Goal: Task Accomplishment & Management: Complete application form

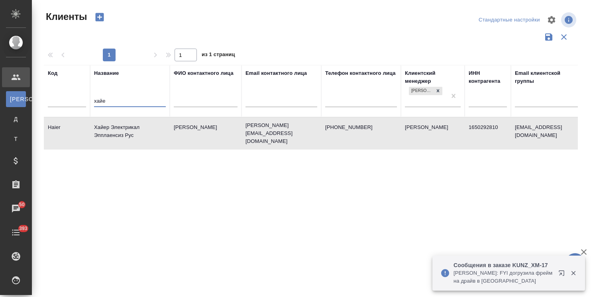
select select "RU"
click at [145, 98] on input "хайе" at bounding box center [130, 102] width 72 height 10
click at [123, 129] on td "Хайер Электрикал Эпплаенсиз Рус" at bounding box center [130, 133] width 80 height 28
drag, startPoint x: 53, startPoint y: 99, endPoint x: 45, endPoint y: 97, distance: 8.1
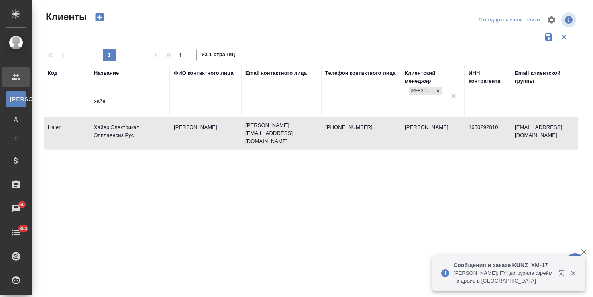
click at [45, 97] on tr "Код Название хайе ФИО контактного лица Email контактного лица Телефон контактно…" at bounding box center [345, 91] width 602 height 52
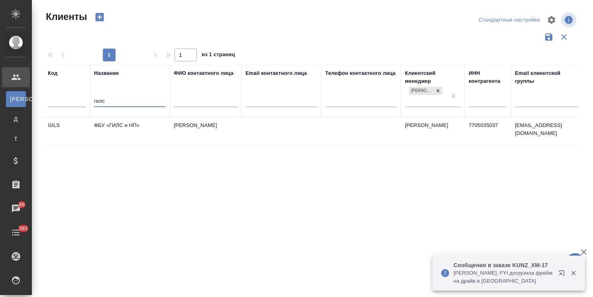
type input "гилс"
click at [127, 125] on td "ФБУ «ГИЛС и НП»" at bounding box center [130, 131] width 80 height 28
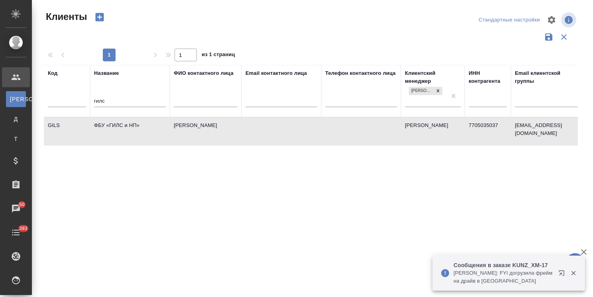
click at [127, 125] on td "ФБУ «ГИЛС и НП»" at bounding box center [130, 131] width 80 height 28
drag, startPoint x: 121, startPoint y: 103, endPoint x: 90, endPoint y: 104, distance: 30.7
click at [90, 104] on th "Название гилс" at bounding box center [130, 91] width 80 height 52
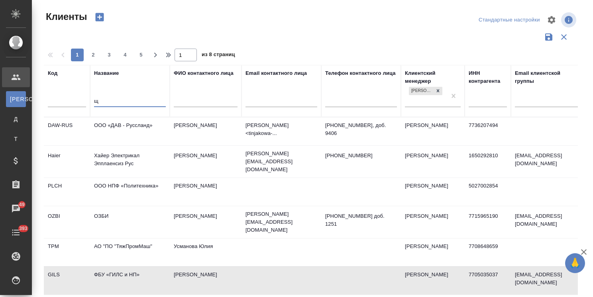
type input "щ"
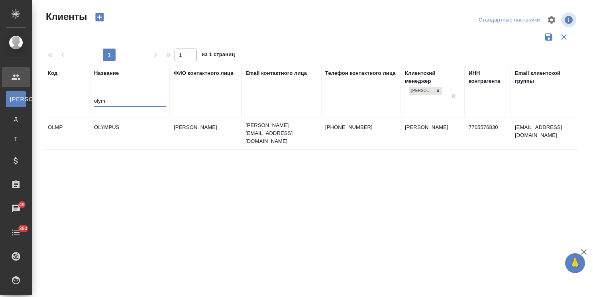
click at [124, 127] on td "OLYMPUS" at bounding box center [130, 133] width 80 height 28
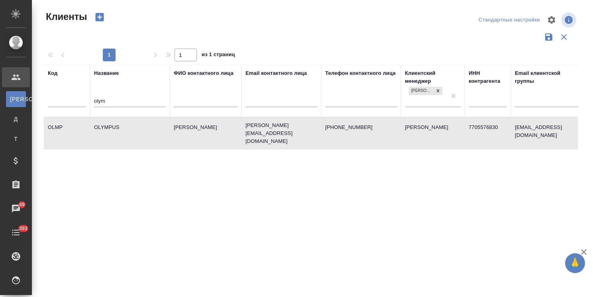
click at [124, 127] on td "OLYMPUS" at bounding box center [130, 133] width 80 height 28
click at [50, 98] on tr "Код Название olym ФИО контактного лица Email контактного лица Телефон контактно…" at bounding box center [345, 91] width 602 height 52
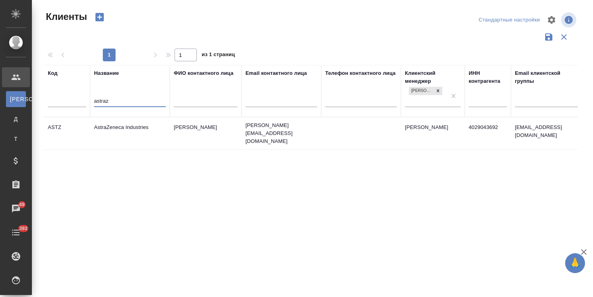
type input "astraz"
click at [119, 127] on td "AstraZeneca Industries" at bounding box center [130, 133] width 80 height 28
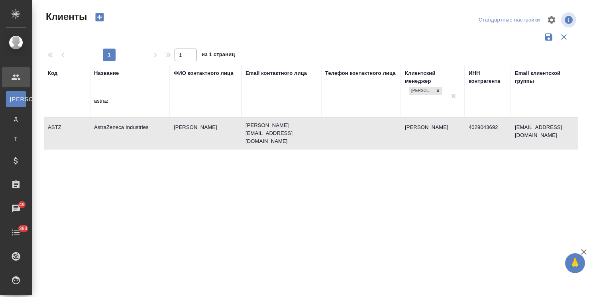
click at [119, 127] on td "AstraZeneca Industries" at bounding box center [130, 133] width 80 height 28
drag, startPoint x: 128, startPoint y: 98, endPoint x: 51, endPoint y: 93, distance: 77.0
click at [55, 94] on tr "Код Название astraz ФИО контактного лица Email контактного лица Телефон контакт…" at bounding box center [345, 91] width 602 height 52
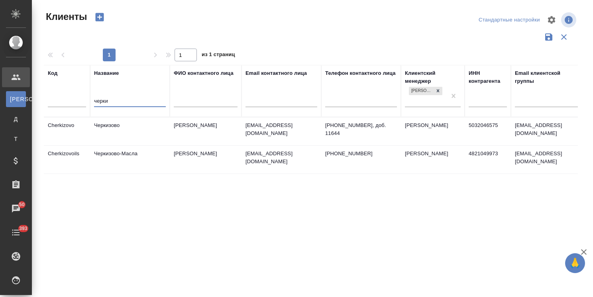
type input "черки"
click at [121, 130] on td "Черкизово" at bounding box center [130, 131] width 80 height 28
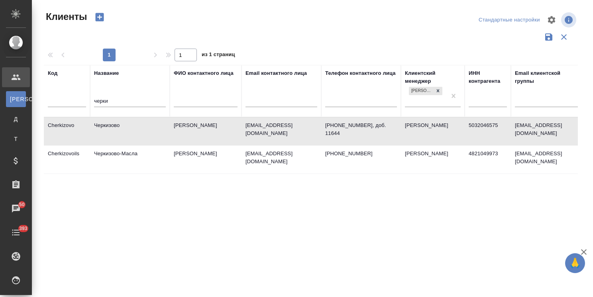
click at [121, 130] on td "Черкизово" at bounding box center [130, 131] width 80 height 28
drag, startPoint x: 100, startPoint y: 100, endPoint x: 12, endPoint y: 100, distance: 88.8
click at [12, 100] on div ".cls-1 fill:#fff; AWATERA Usmanova Olga Клиенты К Клиенты Д Договоры Т Тендеры …" at bounding box center [296, 148] width 593 height 297
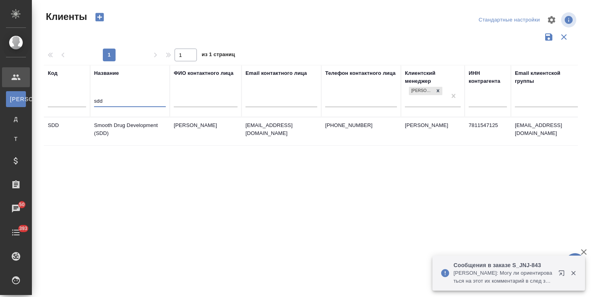
click at [124, 124] on td "Smooth Drug Development (SDD)" at bounding box center [130, 131] width 80 height 28
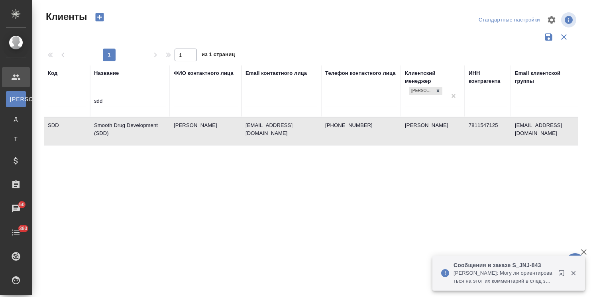
click at [124, 124] on td "Smooth Drug Development (SDD)" at bounding box center [130, 131] width 80 height 28
drag, startPoint x: 134, startPoint y: 100, endPoint x: 48, endPoint y: 103, distance: 86.1
click at [49, 103] on tr "Код Название sdd ФИО контактного лица Email контактного лица Телефон контактног…" at bounding box center [345, 91] width 602 height 52
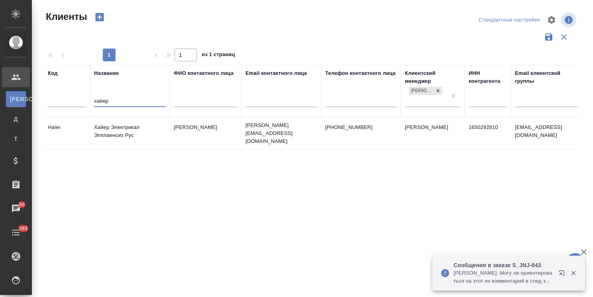
click at [113, 128] on td "Хайер Электрикал Эпплаенсиз Рус" at bounding box center [130, 133] width 80 height 28
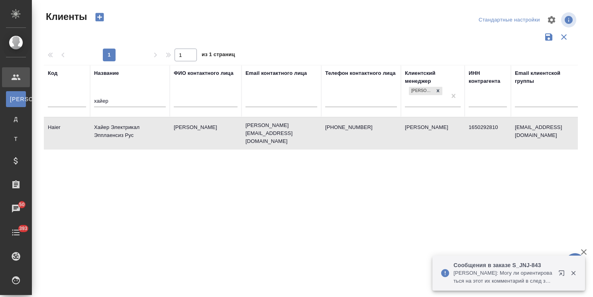
click at [122, 134] on td "Хайер Электрикал Эпплаенсиз Рус" at bounding box center [130, 133] width 80 height 28
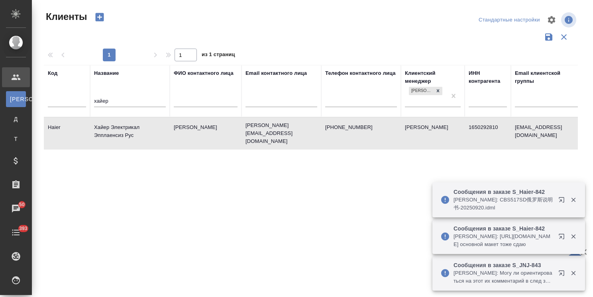
drag, startPoint x: 130, startPoint y: 98, endPoint x: 61, endPoint y: 110, distance: 70.3
click at [61, 110] on tr "Код Название хайер ФИО контактного лица Email контактного лица Телефон контактн…" at bounding box center [345, 91] width 602 height 52
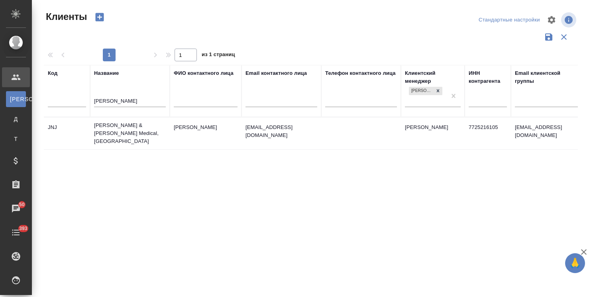
click at [121, 126] on td "[PERSON_NAME] & [PERSON_NAME] Medical, [GEOGRAPHIC_DATA]" at bounding box center [130, 133] width 80 height 32
click at [121, 127] on td "[PERSON_NAME] & [PERSON_NAME] Medical, [GEOGRAPHIC_DATA]" at bounding box center [130, 133] width 80 height 32
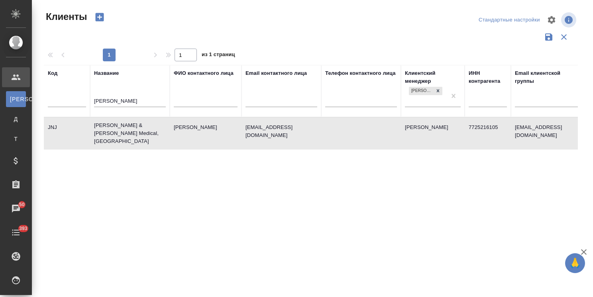
click at [69, 96] on tr "Код Название john ФИО контактного лица Email контактного лица Телефон контактно…" at bounding box center [345, 91] width 602 height 52
type input "к"
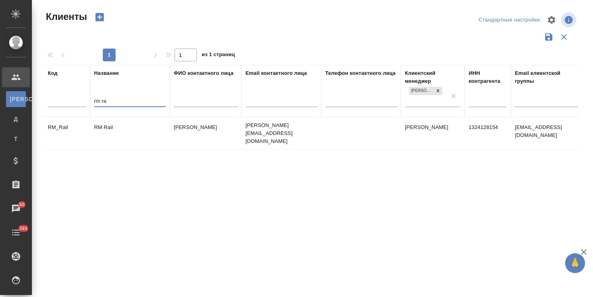
type input "rm ra"
click at [126, 129] on td "RM Rail" at bounding box center [130, 133] width 80 height 28
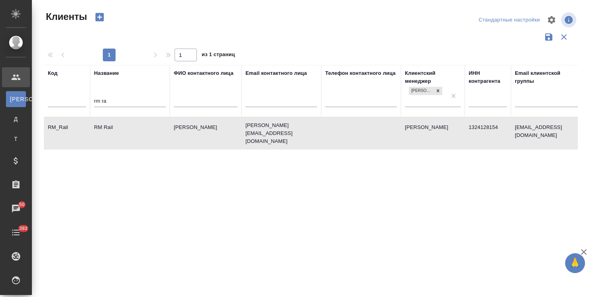
click at [126, 129] on td "RM Rail" at bounding box center [130, 133] width 80 height 28
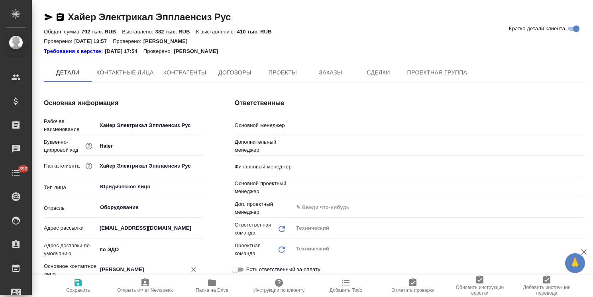
type input "[PERSON_NAME]"
type input "Загородних Виктория"
type input "[PERSON_NAME]"
click at [209, 288] on span "Папка на Drive" at bounding box center [212, 291] width 33 height 6
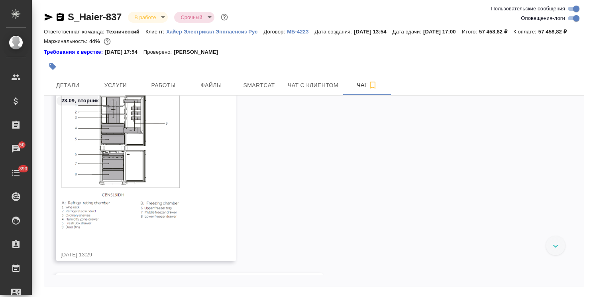
scroll to position [18338, 0]
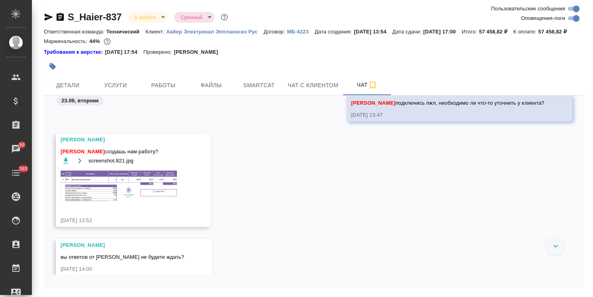
click at [129, 192] on img at bounding box center [120, 186] width 119 height 33
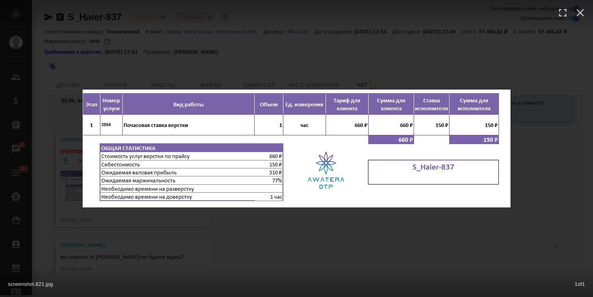
click at [590, 18] on div at bounding box center [296, 15] width 593 height 30
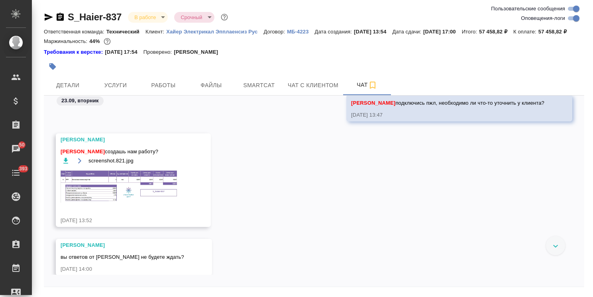
click at [139, 191] on img at bounding box center [120, 186] width 119 height 33
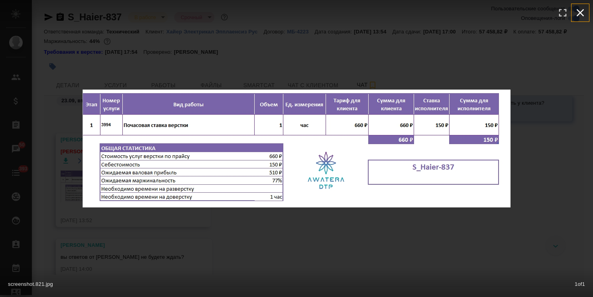
click at [580, 12] on icon "button" at bounding box center [580, 13] width 8 height 8
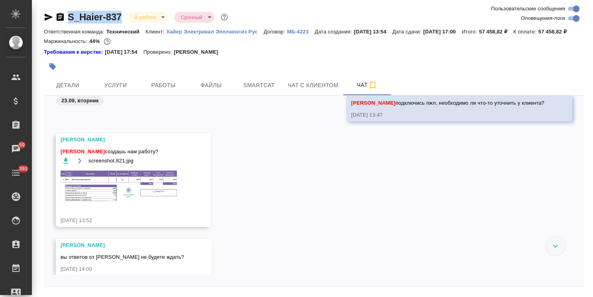
drag, startPoint x: 126, startPoint y: 9, endPoint x: 65, endPoint y: 10, distance: 60.5
click at [65, 10] on div "S_Haier-837 В работе inProgress Срочный urgent Ответственная команда: Техническ…" at bounding box center [313, 161] width 549 height 323
copy link "S_Haier-837"
click at [170, 192] on img at bounding box center [120, 186] width 119 height 33
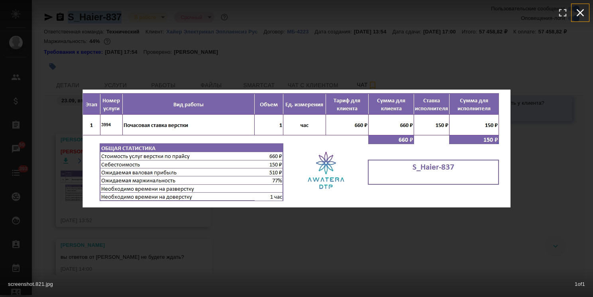
click at [580, 15] on icon "button" at bounding box center [580, 12] width 13 height 13
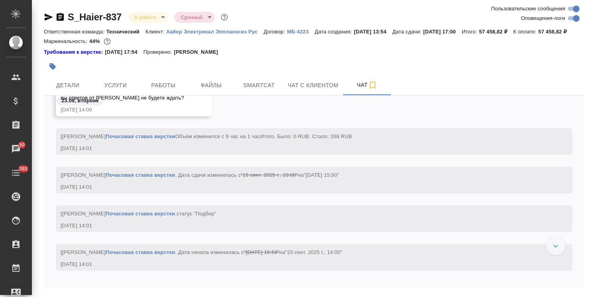
click at [553, 255] on div at bounding box center [555, 245] width 19 height 19
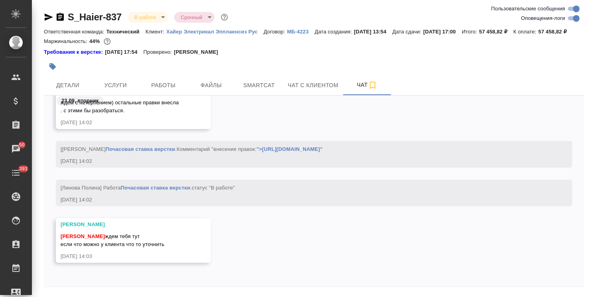
scroll to position [18931, 0]
click at [78, 90] on span "Детали" at bounding box center [68, 85] width 38 height 10
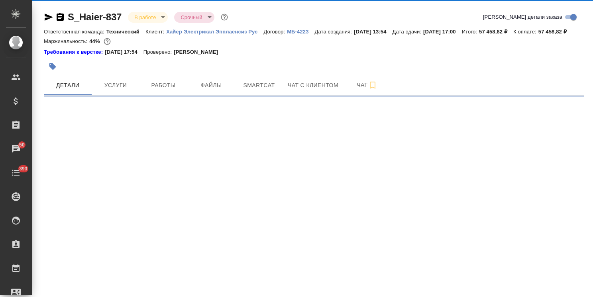
select select "RU"
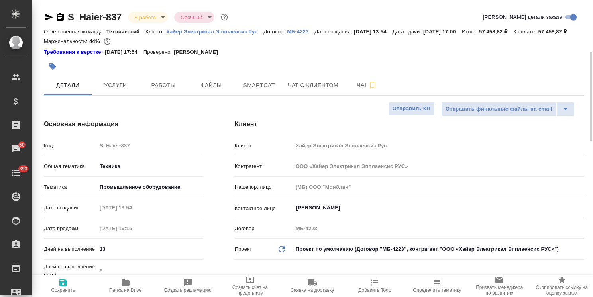
type textarea "x"
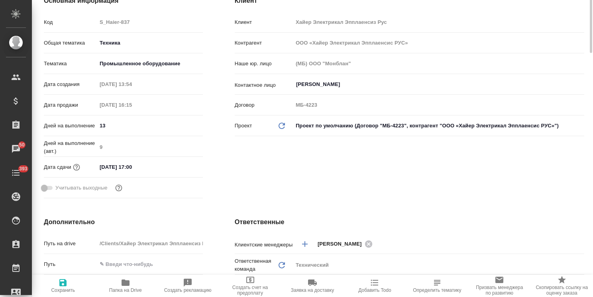
scroll to position [3, 0]
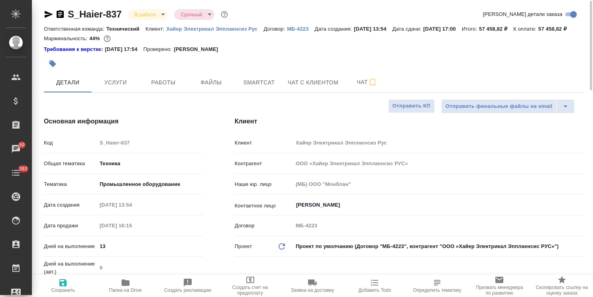
type textarea "x"
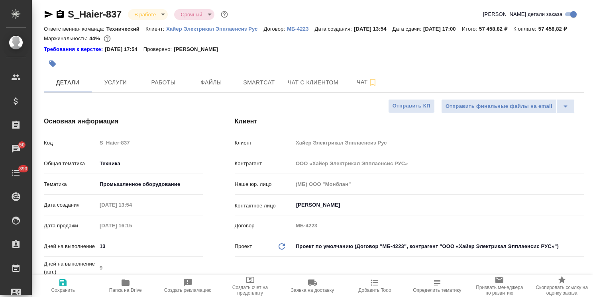
type textarea "x"
click at [121, 88] on span "Услуги" at bounding box center [115, 83] width 38 height 10
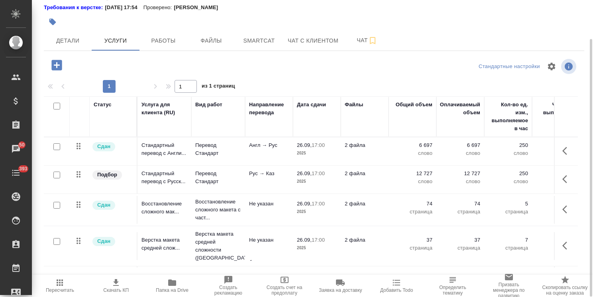
scroll to position [84, 0]
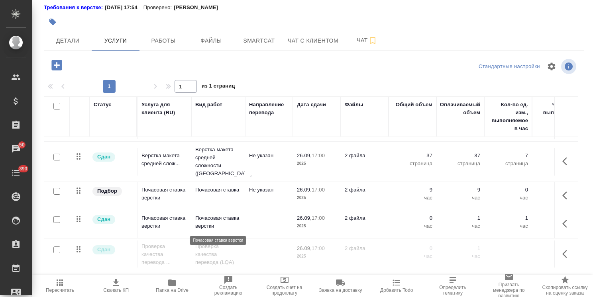
click at [208, 223] on p "Почасовая ставка верстки" at bounding box center [218, 222] width 46 height 16
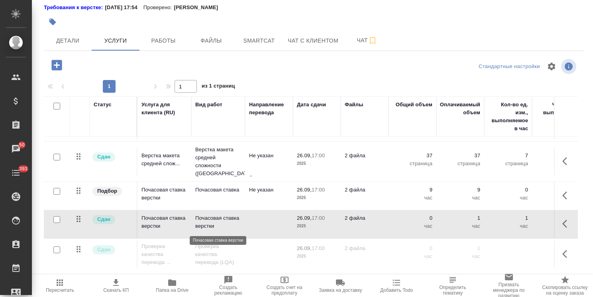
click at [208, 223] on p "Почасовая ставка верстки" at bounding box center [218, 222] width 46 height 16
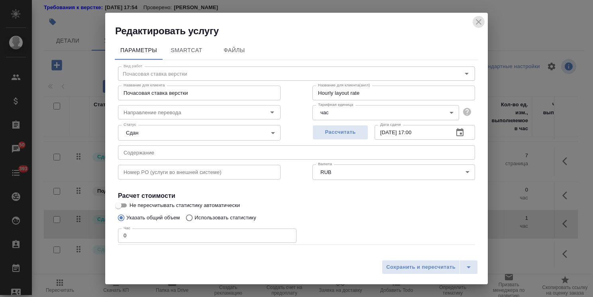
click at [480, 22] on icon "close" at bounding box center [479, 22] width 10 height 10
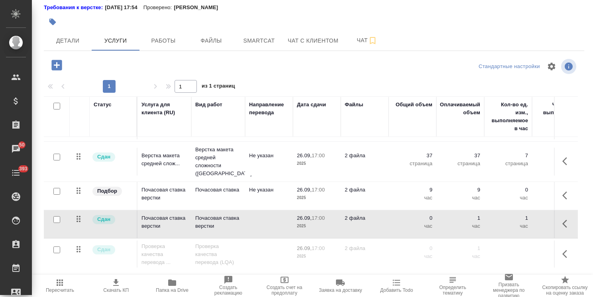
click at [54, 222] on input "checkbox" at bounding box center [56, 219] width 7 height 7
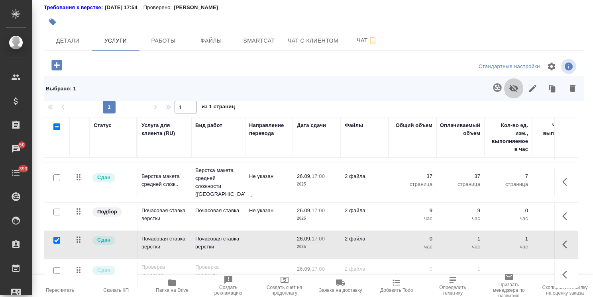
click at [509, 93] on icon "button" at bounding box center [514, 89] width 10 height 10
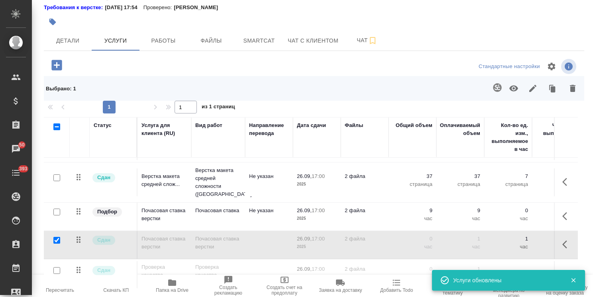
click at [54, 240] on input "checkbox" at bounding box center [56, 240] width 7 height 7
checkbox input "false"
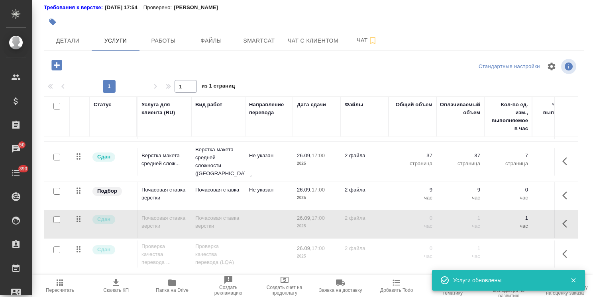
click at [214, 200] on td "Почасовая ставка" at bounding box center [218, 196] width 54 height 28
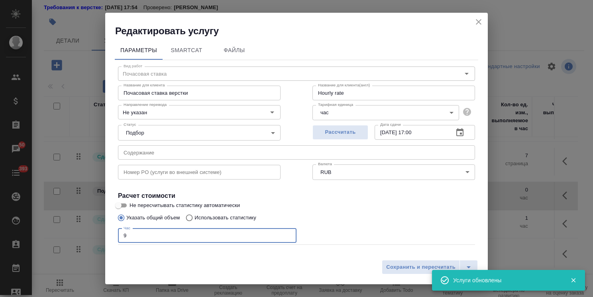
drag, startPoint x: 104, startPoint y: 228, endPoint x: 33, endPoint y: 229, distance: 70.9
click at [33, 229] on div "Редактировать услугу Параметры SmartCat Файлы Вид работ Почасовая ставка Вид ра…" at bounding box center [296, 148] width 593 height 297
type input "Hourly rate"
type input "1"
type input "Hourly rate"
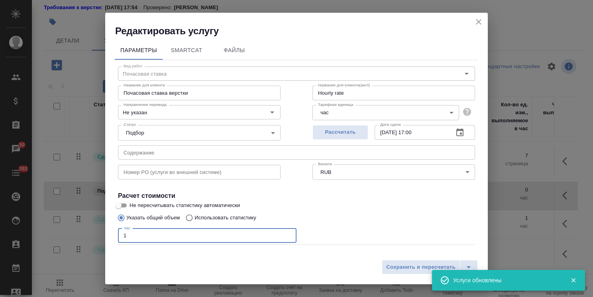
type input "10"
type input "Hourly rate"
type input "10"
click at [397, 266] on span "Сохранить и пересчитать" at bounding box center [420, 267] width 69 height 9
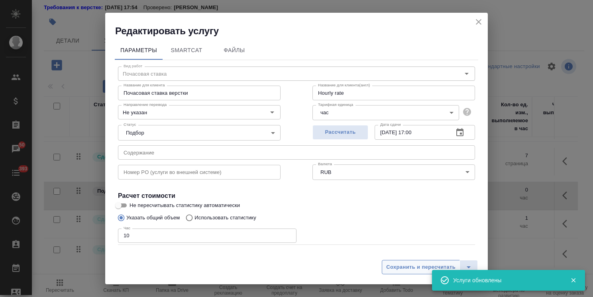
type input "Hourly rate"
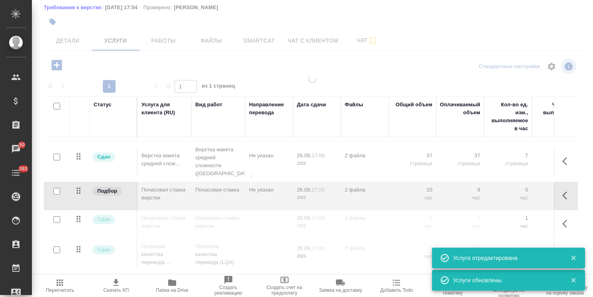
type input "normal"
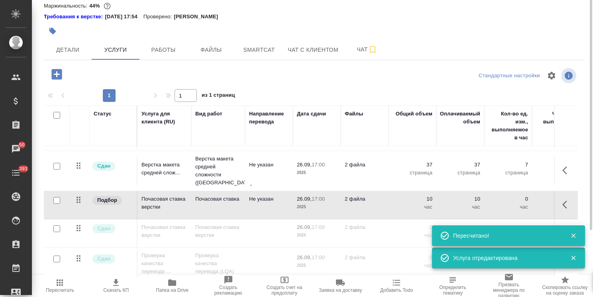
scroll to position [0, 0]
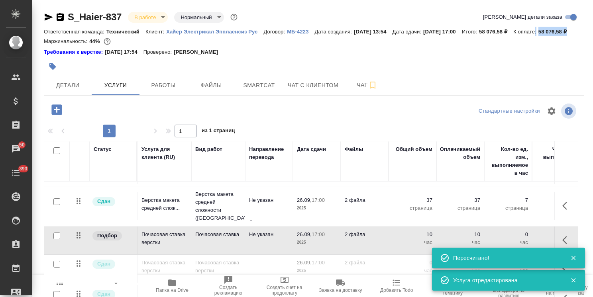
drag, startPoint x: 154, startPoint y: 37, endPoint x: 136, endPoint y: 41, distance: 17.8
click at [136, 36] on div "Ответственная команда: Технический Клиент: Хайер Электрикал Эпплаенсиз Рус Дого…" at bounding box center [314, 32] width 540 height 10
click at [538, 35] on p "58 076,58 ₽" at bounding box center [555, 32] width 34 height 6
drag, startPoint x: 178, startPoint y: 42, endPoint x: 139, endPoint y: 42, distance: 38.2
click at [139, 36] on div "Ответственная команда: Технический Клиент: Хайер Электрикал Эпплаенсиз Рус Дого…" at bounding box center [314, 32] width 540 height 10
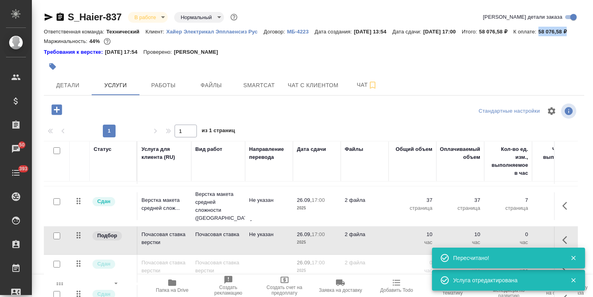
copy p "58 076,58 ₽"
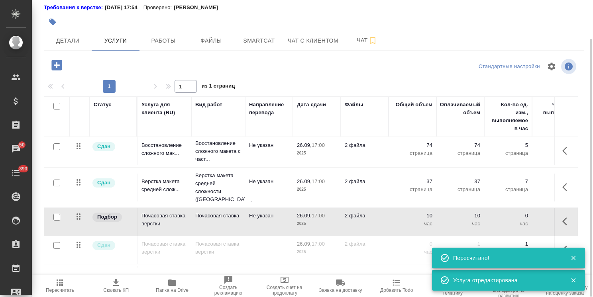
scroll to position [45, 0]
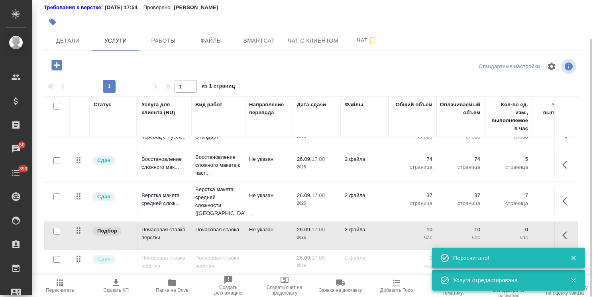
click at [117, 284] on icon "button" at bounding box center [116, 283] width 10 height 10
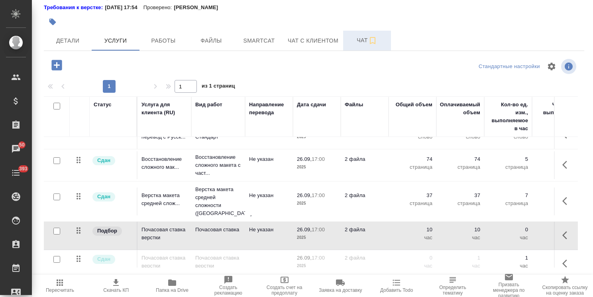
click at [356, 45] on span "Чат" at bounding box center [367, 40] width 38 height 10
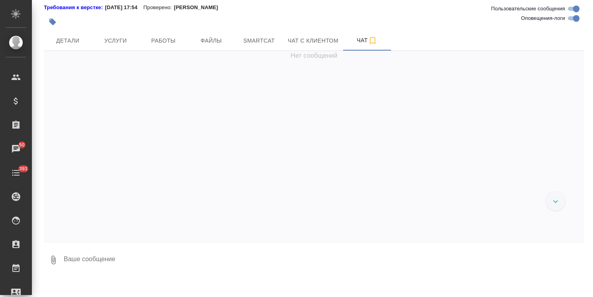
scroll to position [19669, 0]
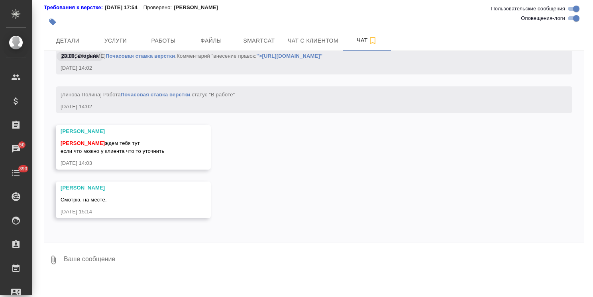
click at [113, 264] on textarea at bounding box center [323, 260] width 521 height 27
click at [110, 268] on textarea at bounding box center [323, 260] width 521 height 27
click at [242, 274] on textarea "+ 1 час почасовки в смете согласован" at bounding box center [317, 260] width 508 height 27
click at [307, 272] on textarea "+ 1 час почасовки в смете согласован" at bounding box center [317, 260] width 508 height 27
type textarea "+ 1 час почасовки в смете согласован с клиентом, если что)"
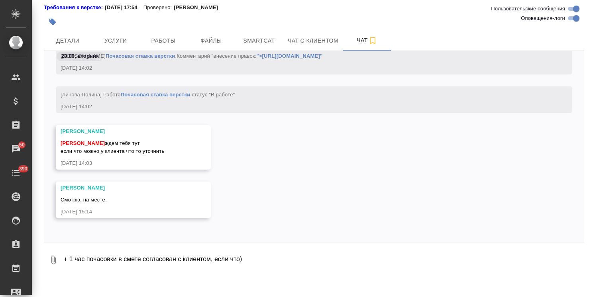
scroll to position [19708, 0]
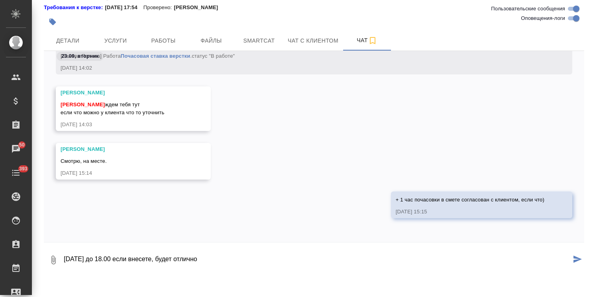
type textarea "сегодня до 18.00 если внесете, будет отлично"
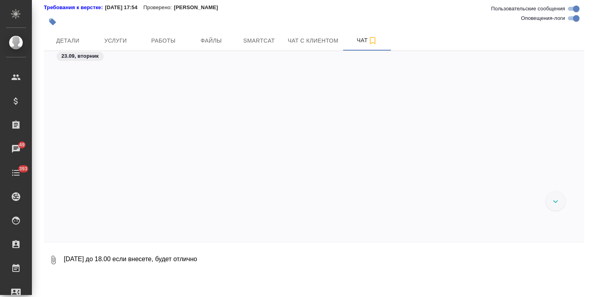
scroll to position [19617, 0]
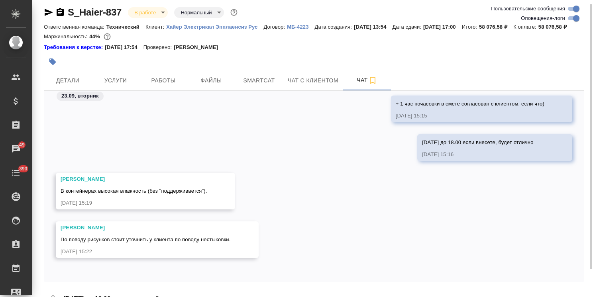
click at [156, 256] on div "23.09.25, 15:22" at bounding box center [146, 252] width 170 height 8
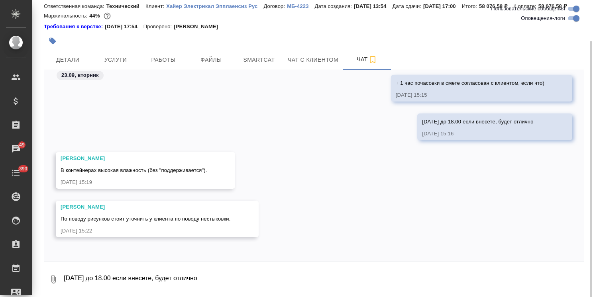
scroll to position [35, 0]
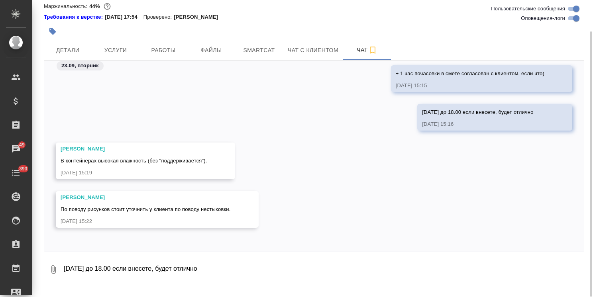
click at [110, 266] on textarea "сегодня до 18.00 если внесете, будет отлично" at bounding box center [323, 269] width 521 height 27
type textarea "ОК, уточняю по рисункам"
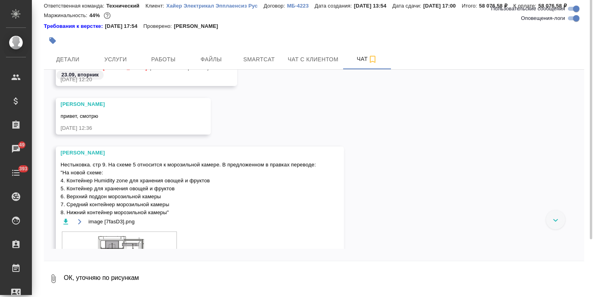
scroll to position [0, 0]
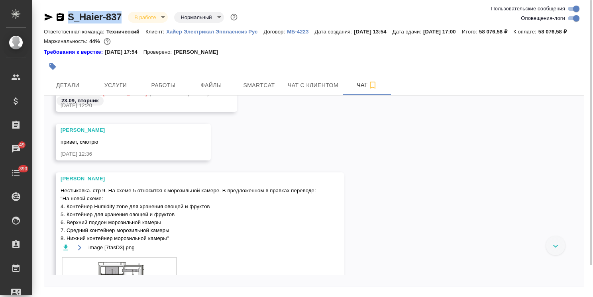
drag, startPoint x: 122, startPoint y: 6, endPoint x: 63, endPoint y: 9, distance: 59.4
click at [64, 10] on div "S_Haier-837 В работе inProgress Нормальный normal Ответственная команда: Технич…" at bounding box center [313, 161] width 549 height 323
copy link "S_Haier-837"
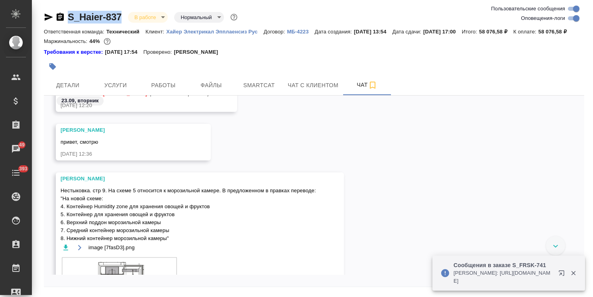
scroll to position [17520, 0]
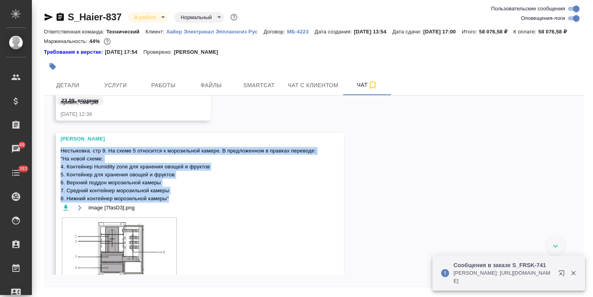
drag, startPoint x: 61, startPoint y: 161, endPoint x: 177, endPoint y: 206, distance: 123.7
click at [177, 203] on span "Нестыковка. стр 9. На схеме 5 относится к морозильной камере. В предложенном в …" at bounding box center [188, 175] width 255 height 56
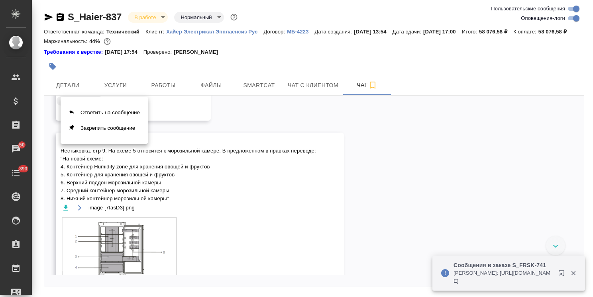
click at [123, 200] on div at bounding box center [296, 148] width 593 height 297
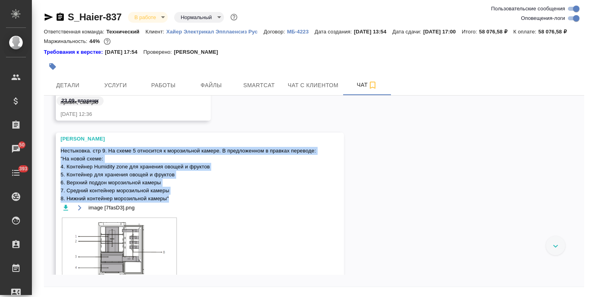
drag, startPoint x: 61, startPoint y: 159, endPoint x: 172, endPoint y: 206, distance: 120.1
click at [172, 203] on span "Нестыковка. стр 9. На схеме 5 относится к морозильной камере. В предложенном в …" at bounding box center [188, 175] width 255 height 56
copy span "Нестыковка. стр 9. На схеме 5 относится к морозильной камере. В предложенном в …"
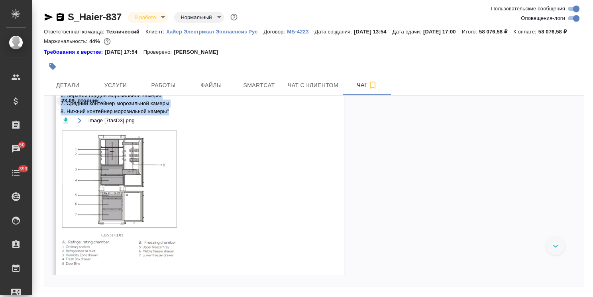
scroll to position [17600, 0]
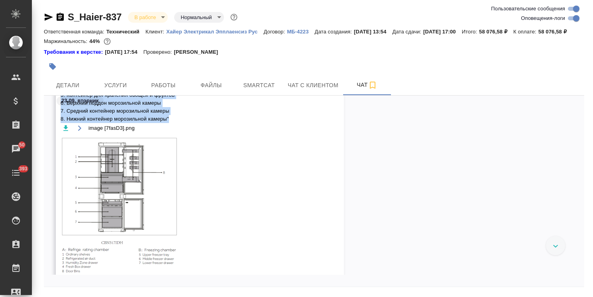
click at [132, 192] on img at bounding box center [120, 208] width 119 height 143
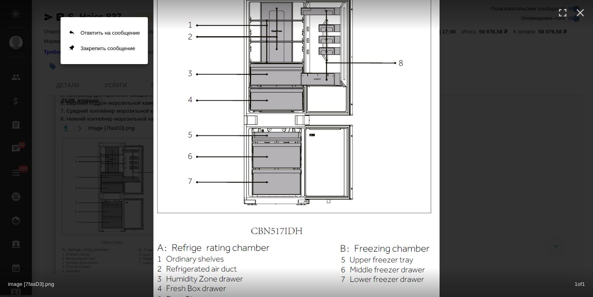
click at [554, 51] on div at bounding box center [296, 148] width 593 height 297
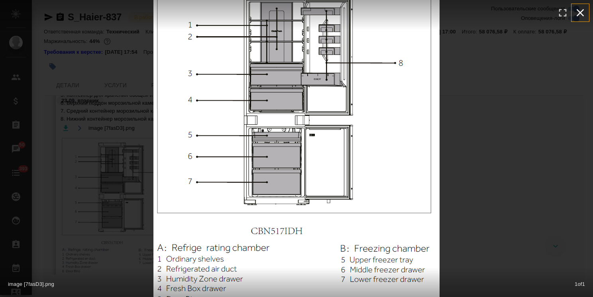
click at [578, 14] on icon "button" at bounding box center [580, 12] width 13 height 13
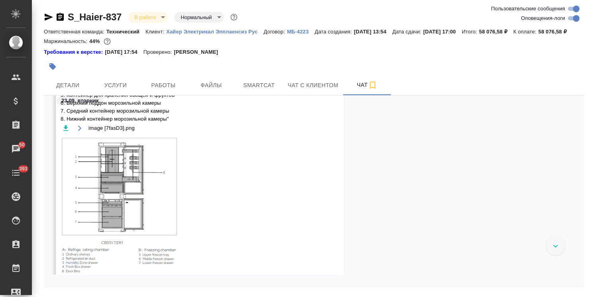
click at [119, 214] on img at bounding box center [120, 208] width 119 height 143
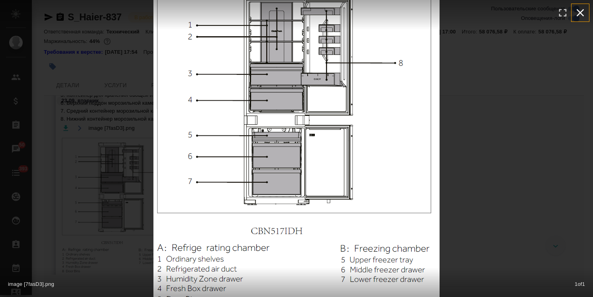
click at [582, 14] on icon "button" at bounding box center [580, 13] width 8 height 8
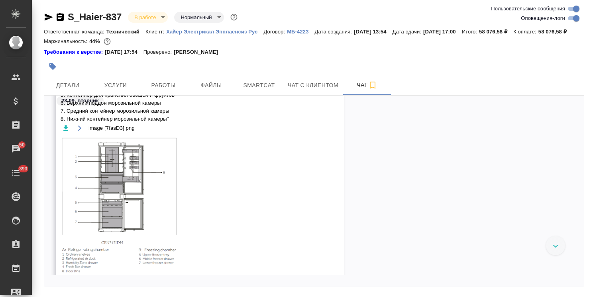
click at [67, 132] on icon "button" at bounding box center [66, 128] width 8 height 8
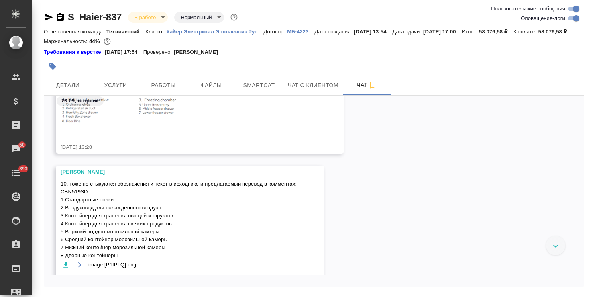
scroll to position [17799, 0]
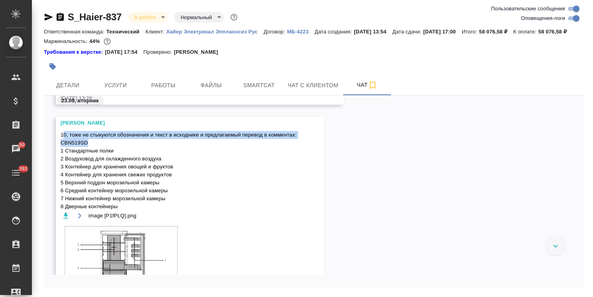
drag, startPoint x: 62, startPoint y: 143, endPoint x: 92, endPoint y: 150, distance: 31.1
click at [92, 150] on span "10, тоже не стыкуются обозначения и текст в исходнике и предлагаемый перевод в …" at bounding box center [179, 171] width 236 height 80
click at [74, 151] on span "10, тоже не стыкуются обозначения и текст в исходнике и предлагаемый перевод в …" at bounding box center [179, 171] width 236 height 80
drag, startPoint x: 61, startPoint y: 141, endPoint x: 92, endPoint y: 152, distance: 32.5
click at [92, 152] on span "10, тоже не стыкуются обозначения и текст в исходнике и предлагаемый перевод в …" at bounding box center [179, 171] width 236 height 80
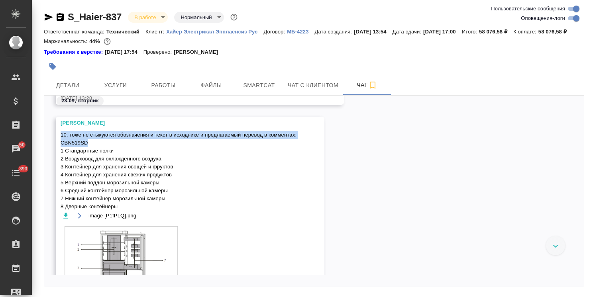
copy span "10, тоже не стыкуются обозначения и текст в исходнике и предлагаемый перевод в …"
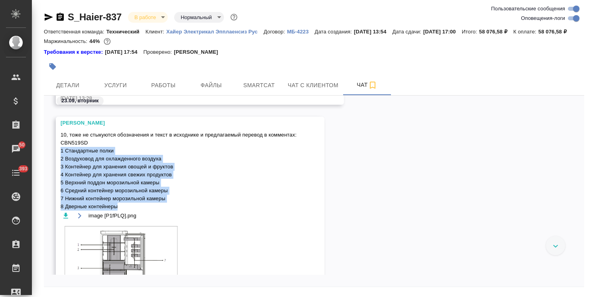
drag, startPoint x: 61, startPoint y: 161, endPoint x: 177, endPoint y: 214, distance: 127.4
click at [177, 211] on span "10, тоже не стыкуются обозначения и текст в исходнике и предлагаемый перевод в …" at bounding box center [179, 171] width 236 height 80
copy span "1 Стандартные полки 2 Воздуховод для охлажденного воздуха 3 Контейнер для хране…"
click at [65, 218] on icon "button" at bounding box center [65, 216] width 5 height 6
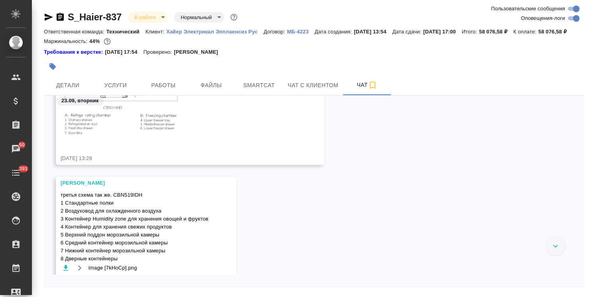
scroll to position [18038, 0]
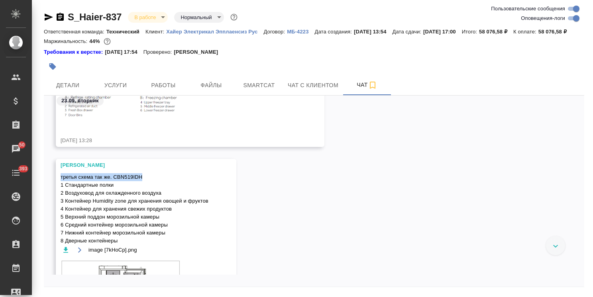
drag, startPoint x: 61, startPoint y: 186, endPoint x: 139, endPoint y: 166, distance: 80.1
click at [152, 188] on span "третья схема так же. CBN519IDH 1 Стандартные полки 2 Воздуховод для охлажденног…" at bounding box center [135, 209] width 148 height 72
copy span "третья схема так же. CBN519IDH"
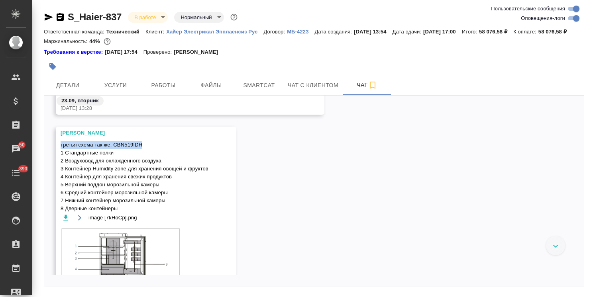
scroll to position [18118, 0]
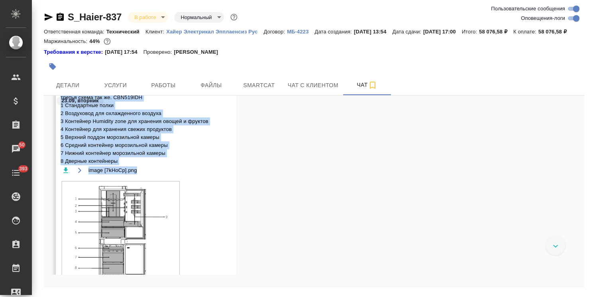
drag, startPoint x: 61, startPoint y: 116, endPoint x: 158, endPoint y: 176, distance: 114.1
click at [158, 176] on div "23.09, вторник Арсеньева Вера 10, тоже не стыкуются обозначения и текст в исход…" at bounding box center [314, 185] width 540 height 179
click at [146, 165] on span "третья схема так же. CBN519IDH 1 Стандартные полки 2 Воздуховод для охлажденног…" at bounding box center [135, 130] width 148 height 72
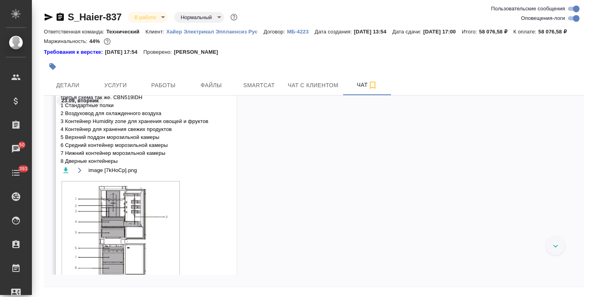
scroll to position [18078, 0]
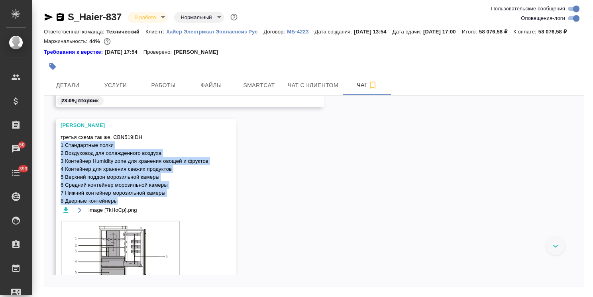
drag, startPoint x: 61, startPoint y: 154, endPoint x: 132, endPoint y: 213, distance: 92.8
click at [132, 205] on span "третья схема так же. CBN519IDH 1 Стандартные полки 2 Воздуховод для охлажденног…" at bounding box center [135, 169] width 148 height 72
copy span "1 Стандартные полки 2 Воздуховод для охлажденного воздуха 3 Контейнер Humidity …"
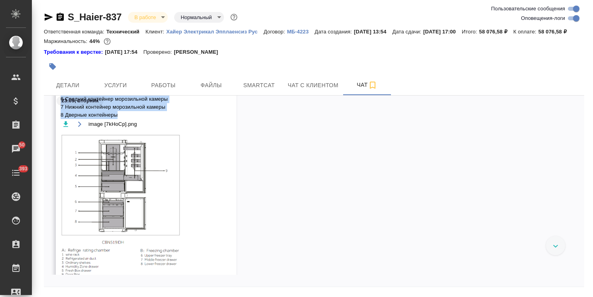
scroll to position [18118, 0]
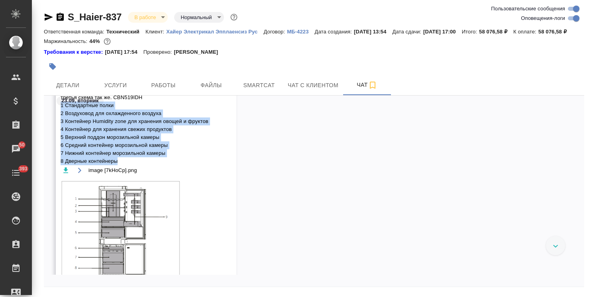
drag, startPoint x: 68, startPoint y: 179, endPoint x: 123, endPoint y: 196, distance: 57.2
click at [68, 174] on icon "button" at bounding box center [66, 170] width 8 height 8
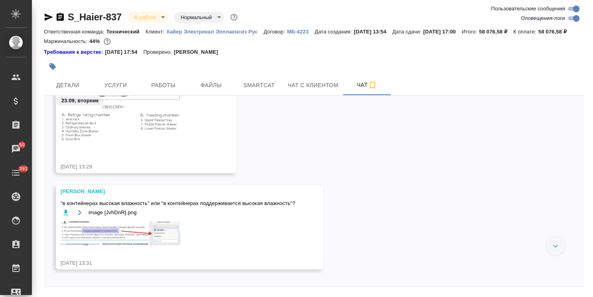
scroll to position [18357, 0]
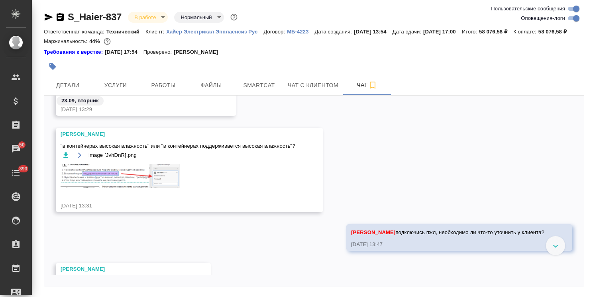
click at [550, 255] on div at bounding box center [555, 245] width 19 height 19
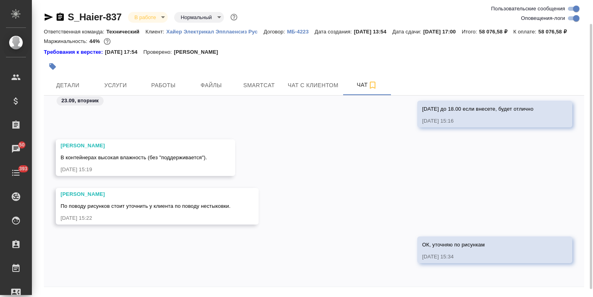
scroll to position [35, 0]
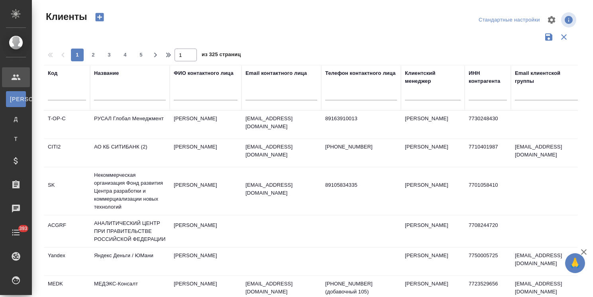
select select "RU"
click at [128, 95] on input "text" at bounding box center [130, 95] width 72 height 10
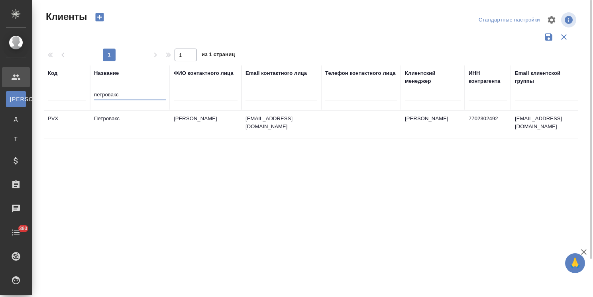
type input "петровакс"
click at [119, 125] on td "Петровакс" at bounding box center [130, 125] width 80 height 28
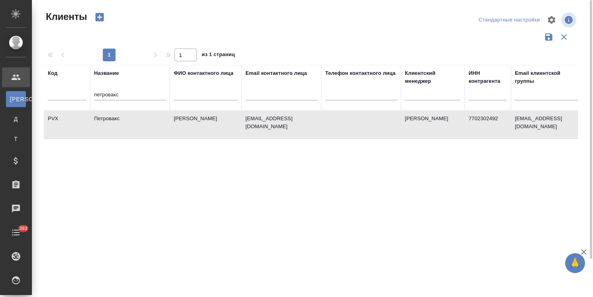
click at [119, 125] on td "Петровакс" at bounding box center [130, 125] width 80 height 28
click at [407, 202] on div "Код Название петровакс ФИО контактного лица Email контактного лица Телефон конт…" at bounding box center [311, 208] width 534 height 287
click at [582, 249] on icon "button" at bounding box center [584, 252] width 10 height 10
drag, startPoint x: 130, startPoint y: 93, endPoint x: 88, endPoint y: 93, distance: 42.6
click at [88, 93] on tr "Код Название петровакс ФИО контактного лица Email контактного лица Телефон конт…" at bounding box center [345, 87] width 602 height 45
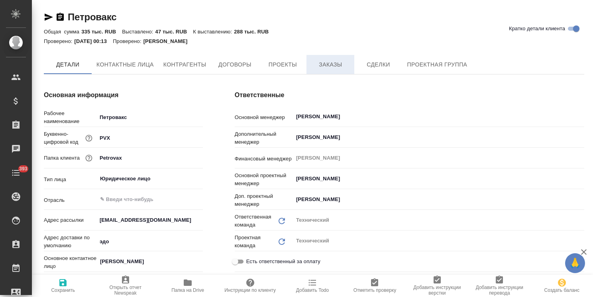
click at [336, 68] on span "Заказы" at bounding box center [330, 65] width 38 height 10
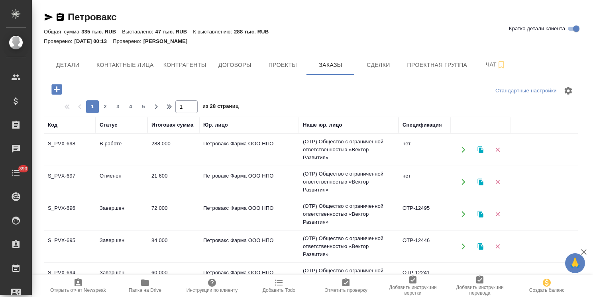
click at [101, 148] on td "В работе" at bounding box center [122, 150] width 52 height 28
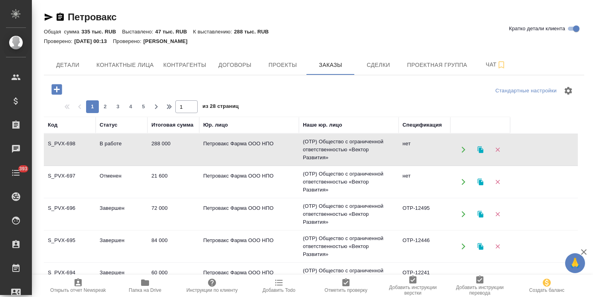
click at [101, 148] on td "В работе" at bounding box center [122, 150] width 52 height 28
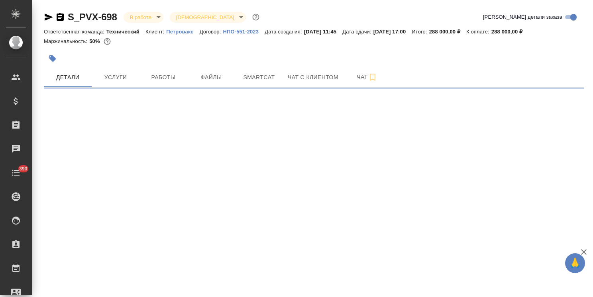
select select "RU"
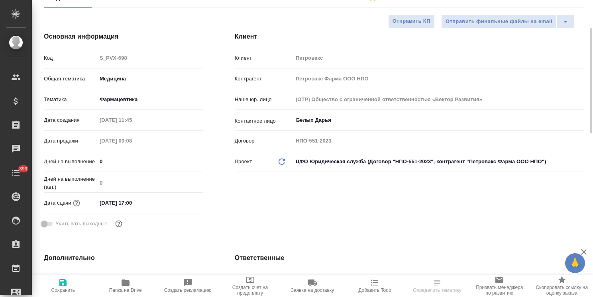
type textarea "x"
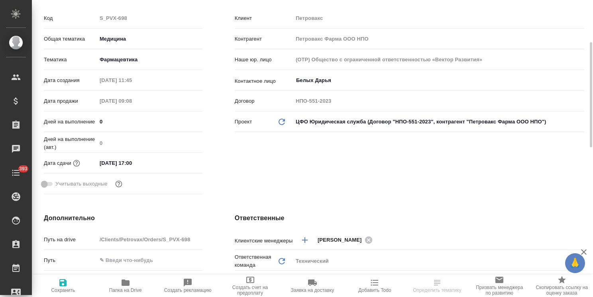
type textarea "x"
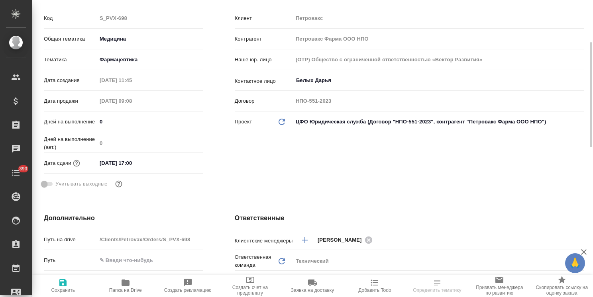
type textarea "x"
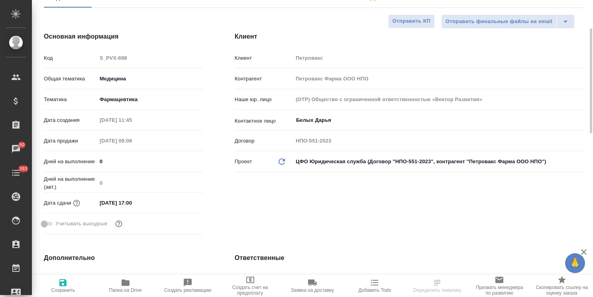
scroll to position [119, 0]
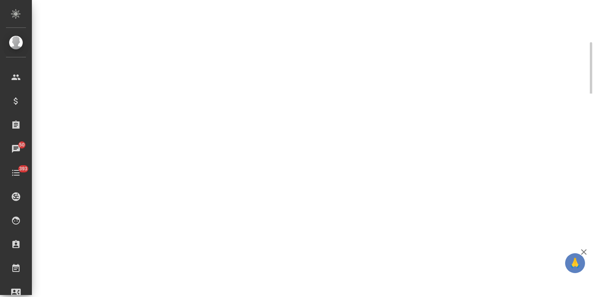
select select "RU"
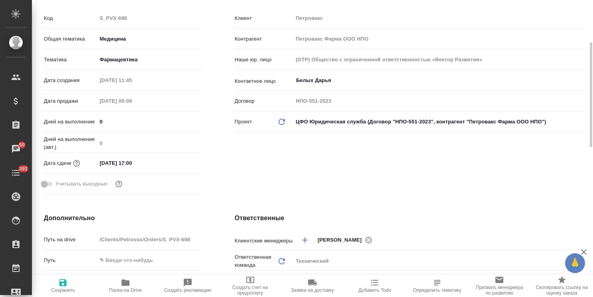
type textarea "x"
click at [305, 178] on div "Клиент Клиент Петровакс Контрагент Петровакс Фарма ООО НПО Наше юр. лицо (OTP) …" at bounding box center [409, 94] width 381 height 237
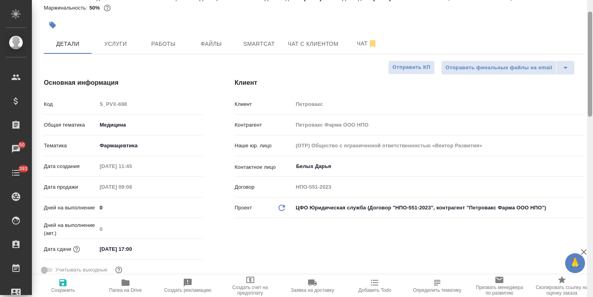
scroll to position [0, 0]
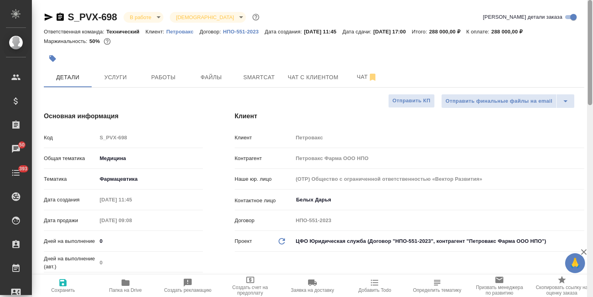
drag, startPoint x: 591, startPoint y: 180, endPoint x: 593, endPoint y: 78, distance: 102.4
click at [592, 78] on html "🙏 .cls-1 fill:#fff; AWATERA Usmanova Olga Клиенты Спецификации Заказы 50 Чаты 3…" at bounding box center [296, 148] width 593 height 297
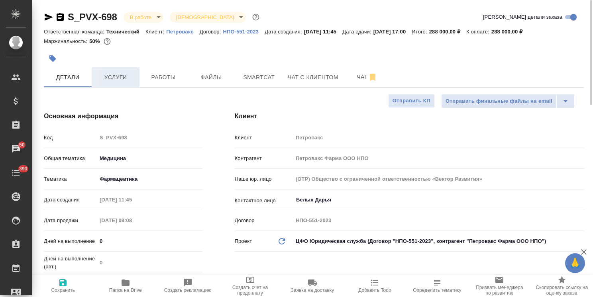
click at [120, 80] on span "Услуги" at bounding box center [115, 77] width 38 height 10
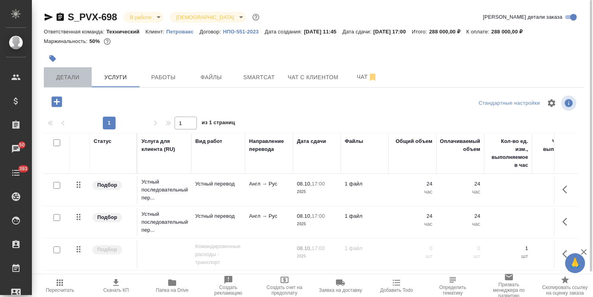
click at [82, 75] on span "Детали" at bounding box center [68, 77] width 38 height 10
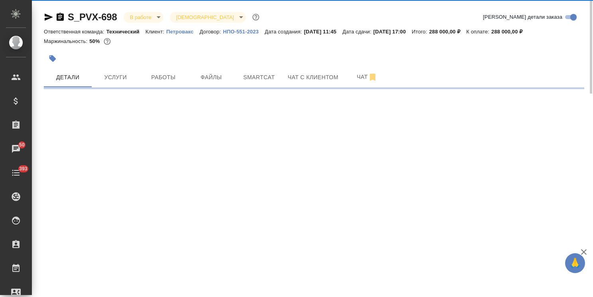
select select "RU"
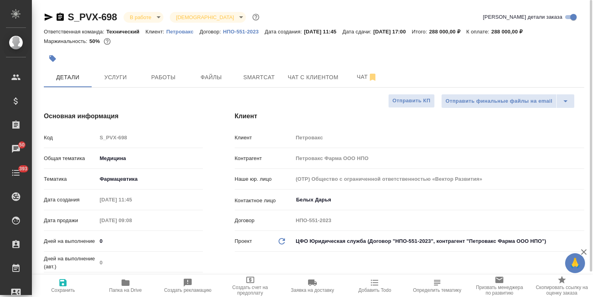
type textarea "x"
click at [180, 33] on p "Петровакс" at bounding box center [182, 32] width 33 height 6
type textarea "x"
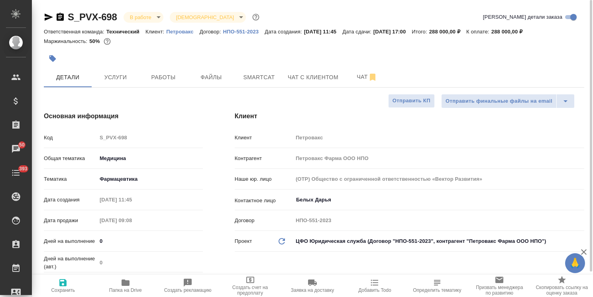
type textarea "x"
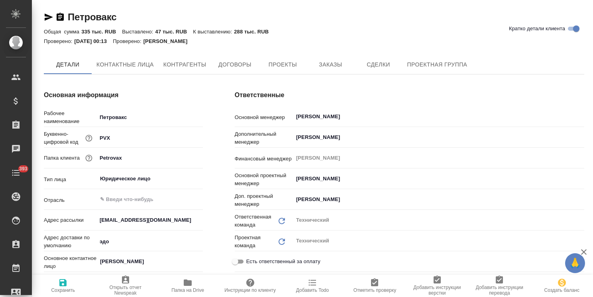
type textarea "x"
click at [127, 66] on span "Контактные лица" at bounding box center [124, 65] width 57 height 10
type textarea "x"
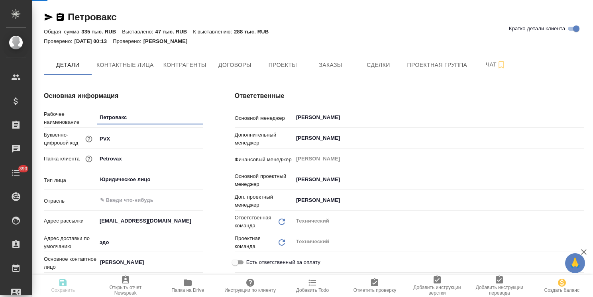
select select "RU"
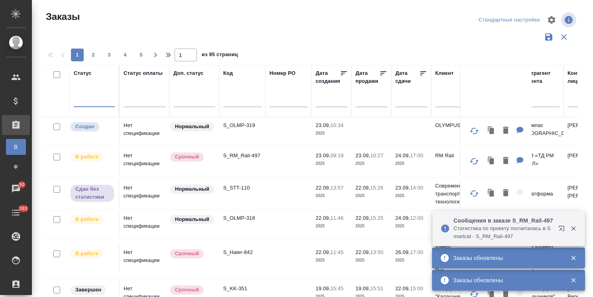
scroll to position [59, 0]
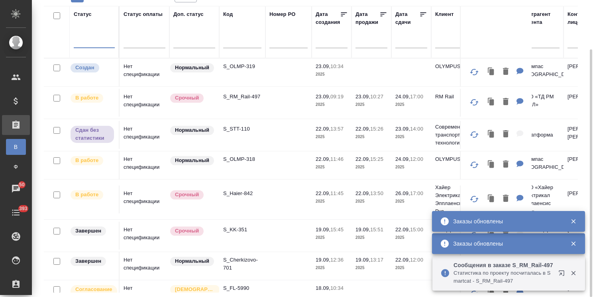
click at [237, 41] on input "text" at bounding box center [242, 43] width 38 height 10
paste input "S_JNJ-843"
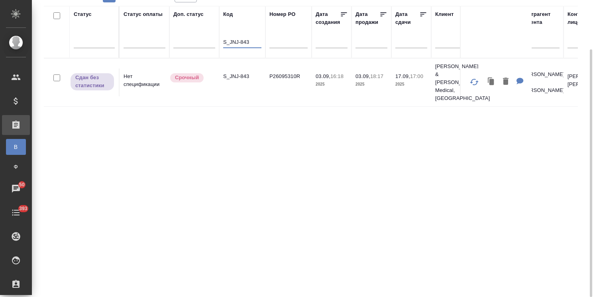
type input "S_JNJ-843"
click at [240, 72] on p "S_JNJ-843" at bounding box center [242, 76] width 38 height 8
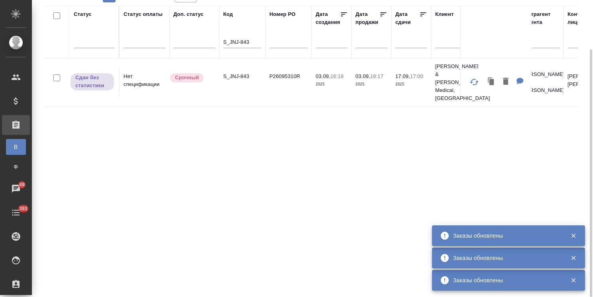
drag, startPoint x: 255, startPoint y: 44, endPoint x: 168, endPoint y: 44, distance: 87.2
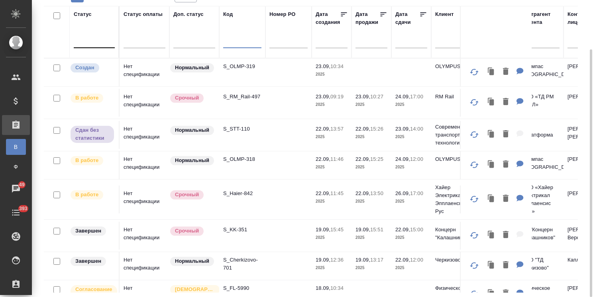
click at [105, 39] on div at bounding box center [94, 40] width 41 height 12
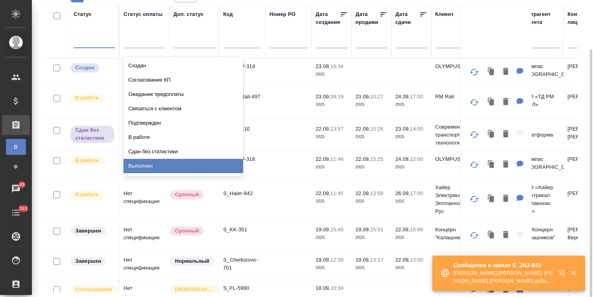
click at [146, 164] on div "Выполнен" at bounding box center [182, 166] width 119 height 14
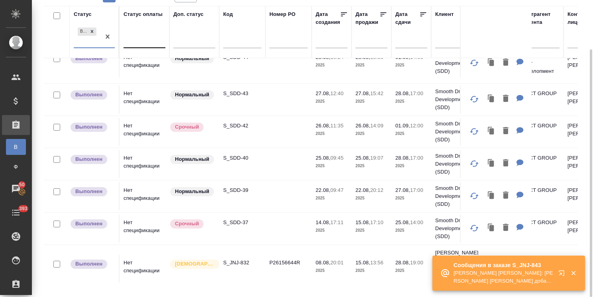
scroll to position [69, 0]
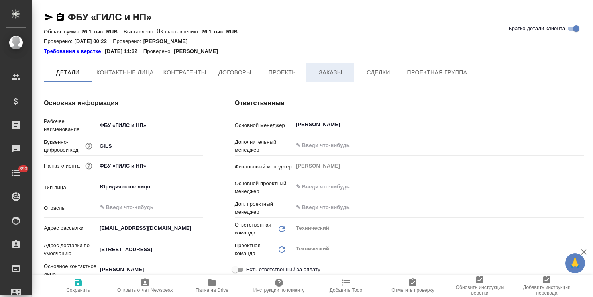
click at [343, 77] on button "Заказы" at bounding box center [330, 72] width 48 height 19
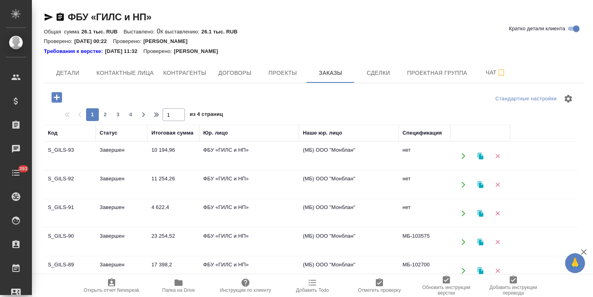
click at [113, 154] on td "Завершен" at bounding box center [122, 156] width 52 height 28
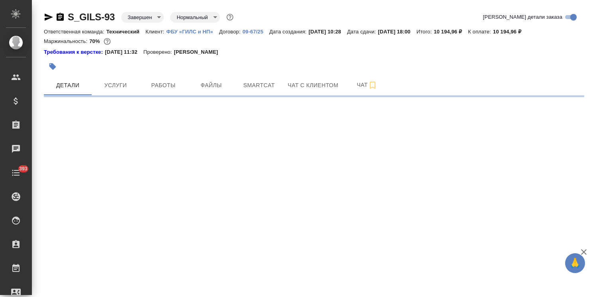
select select "RU"
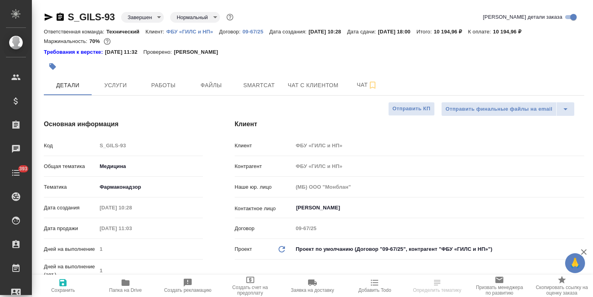
type textarea "x"
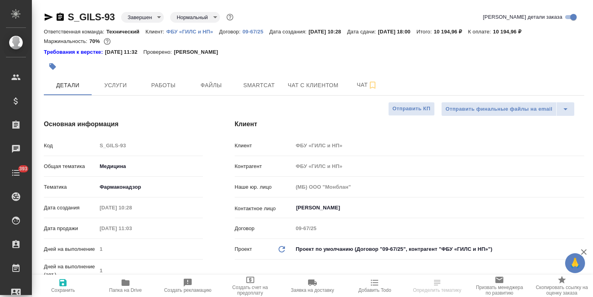
type textarea "x"
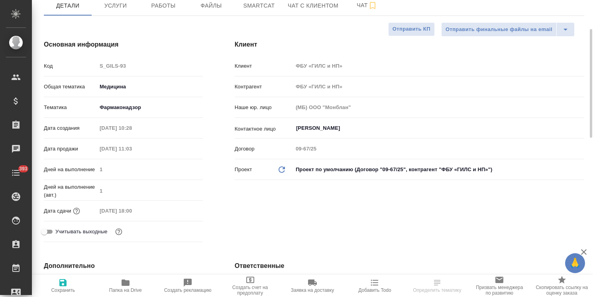
type textarea "x"
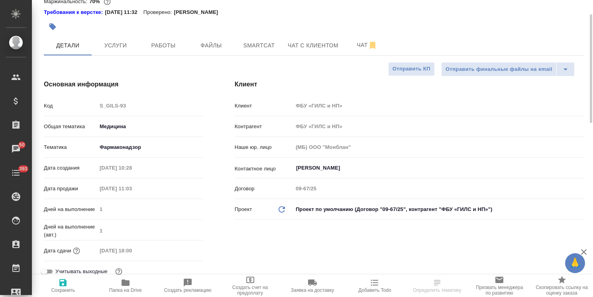
scroll to position [0, 0]
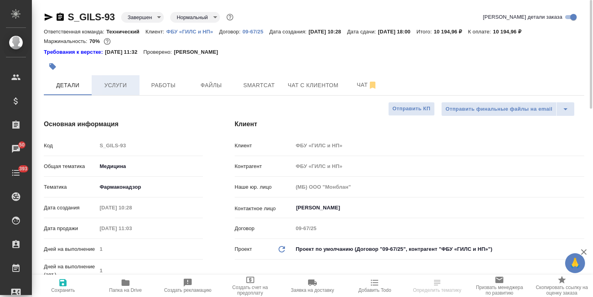
click at [125, 88] on span "Услуги" at bounding box center [115, 85] width 38 height 10
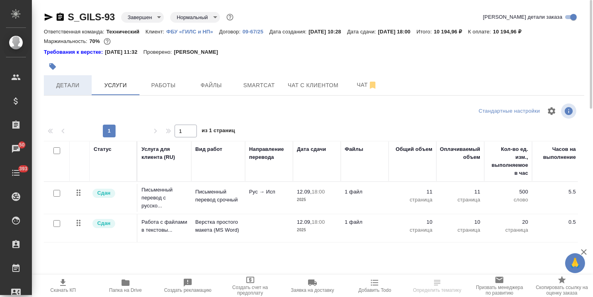
click at [76, 86] on span "Детали" at bounding box center [68, 85] width 38 height 10
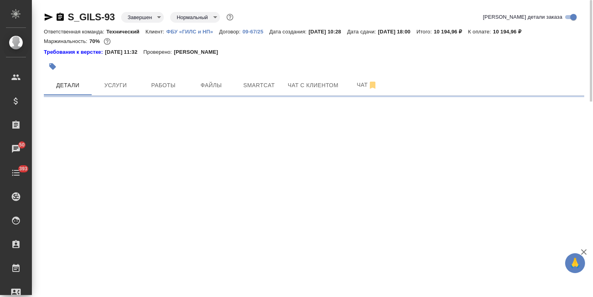
select select "RU"
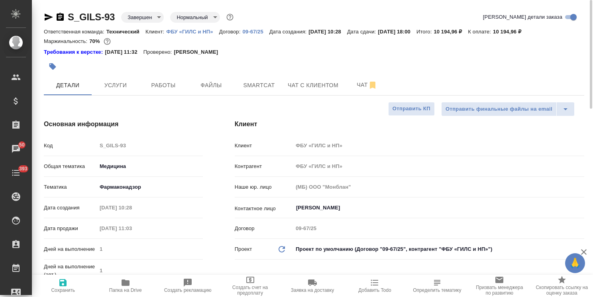
type textarea "x"
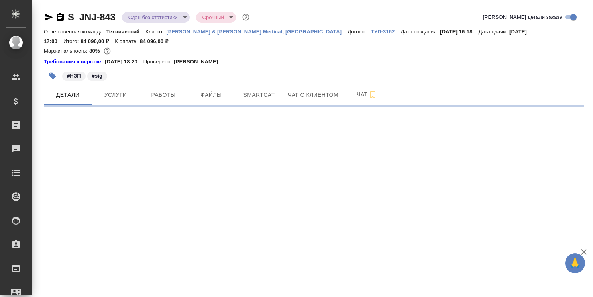
select select "RU"
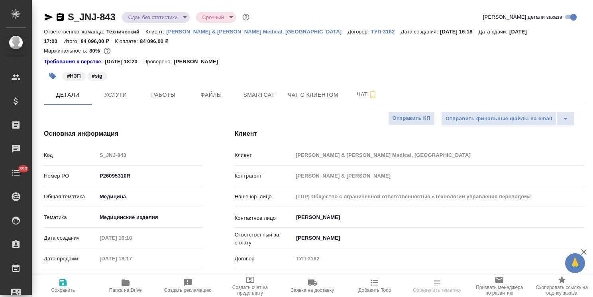
type textarea "x"
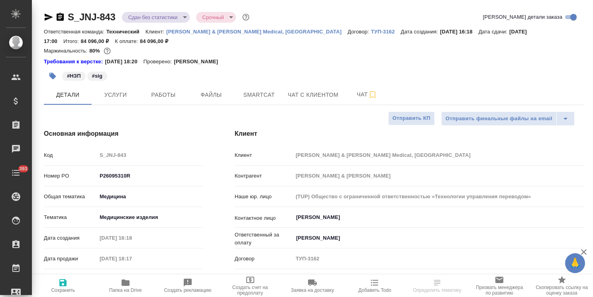
type textarea "x"
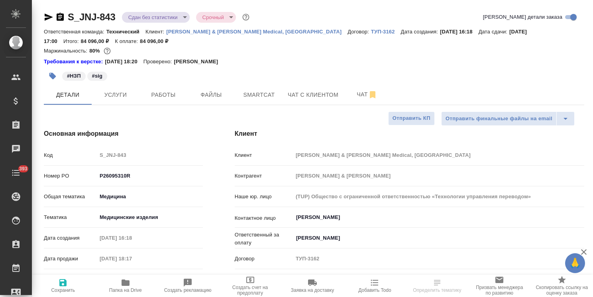
type textarea "x"
select select "RU"
type textarea "x"
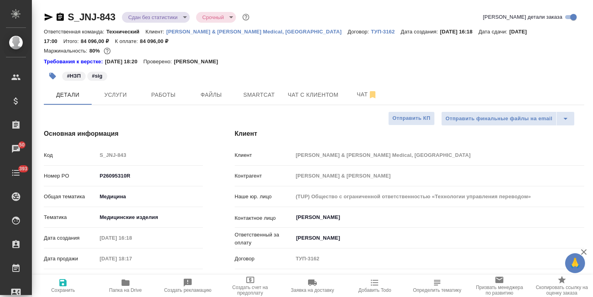
type textarea "x"
drag, startPoint x: 589, startPoint y: 184, endPoint x: 522, endPoint y: 66, distance: 135.4
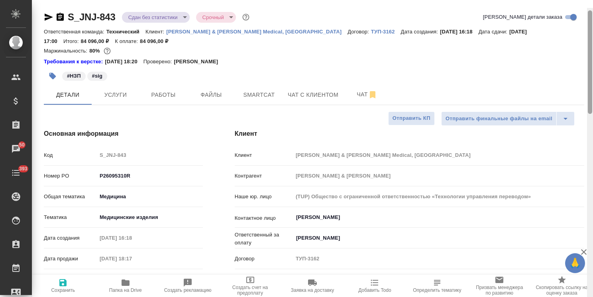
click at [570, 53] on div "S_JNJ-843 Сдан без статистики distributed Срочный urgent Кратко детали заказа О…" at bounding box center [312, 148] width 561 height 297
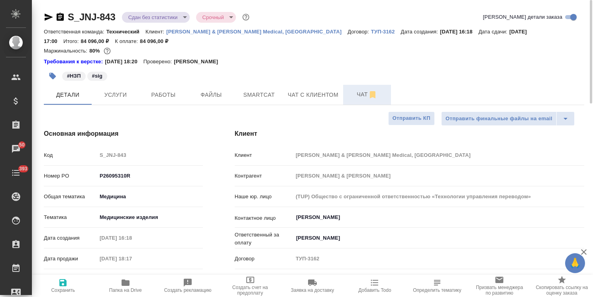
click at [357, 97] on span "Чат" at bounding box center [367, 95] width 38 height 10
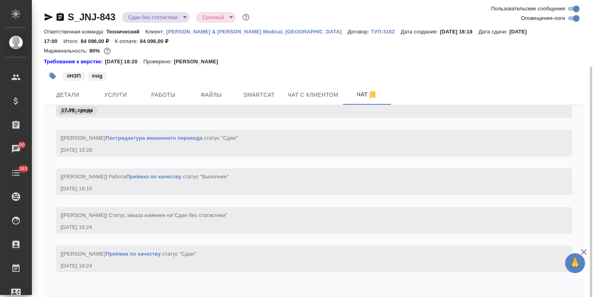
scroll to position [35, 0]
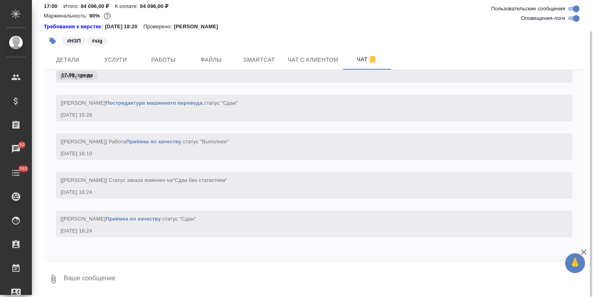
click at [113, 277] on textarea at bounding box center [323, 279] width 521 height 27
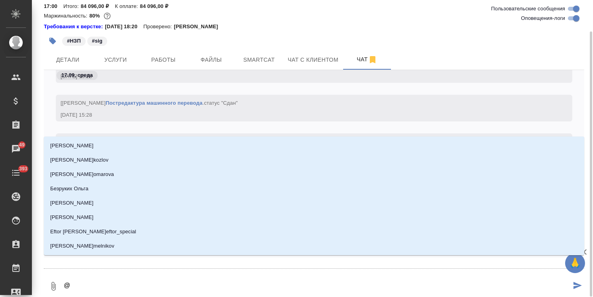
type textarea "@c"
type input "c"
type textarea "@ct"
type input "ct"
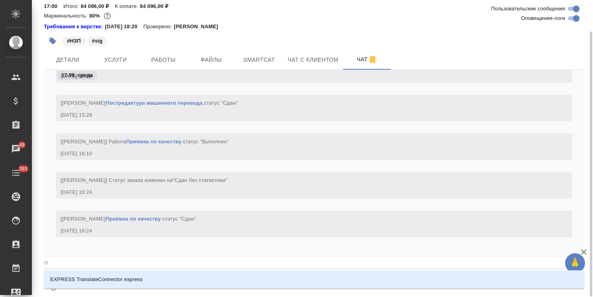
type textarea "@серг"
type input "серг"
type textarea "@серге"
type input "серге"
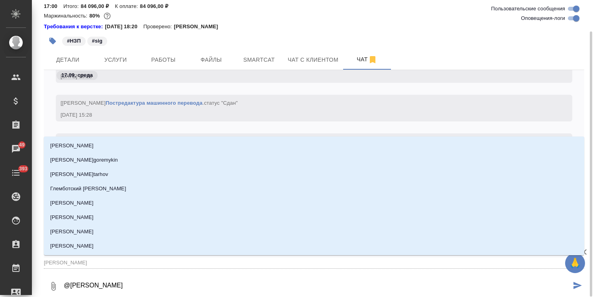
type textarea "@сергее"
type input "сергее"
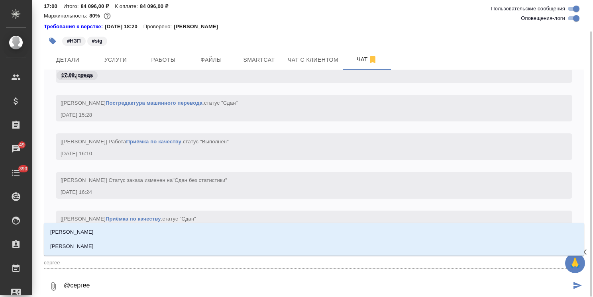
type textarea "@сергеев"
type input "сергеев"
type textarea "@сергеева"
type input "сергеева"
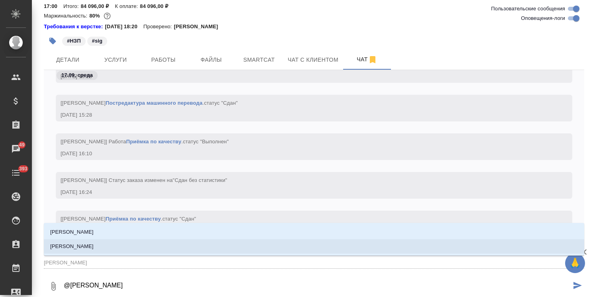
click at [94, 244] on p "[PERSON_NAME]" at bounding box center [71, 247] width 43 height 8
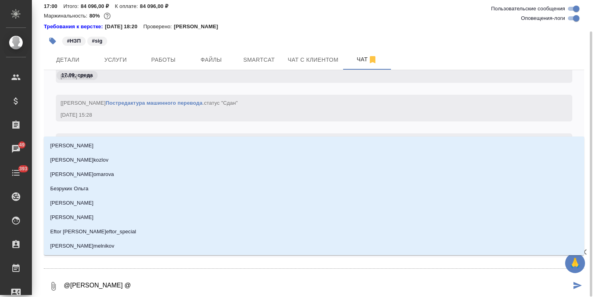
type textarea "@Сергеева Анастасия @g"
type input "g"
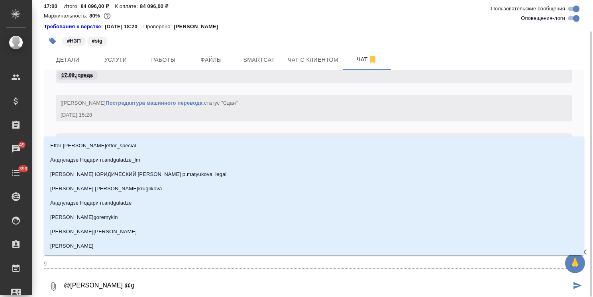
type textarea "@Сергеева Анастасия @gt"
type input "gt"
type textarea "@Сергеева Анастасия @петр"
type input "петр"
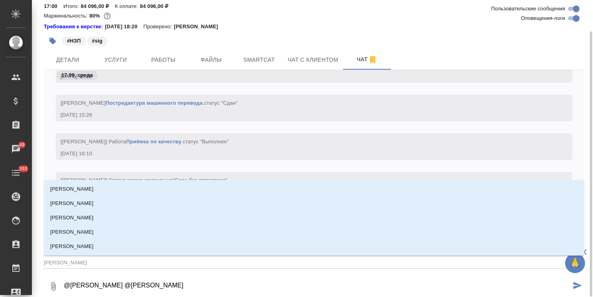
type textarea "@Сергеева Анастасия @петро"
type input "петро"
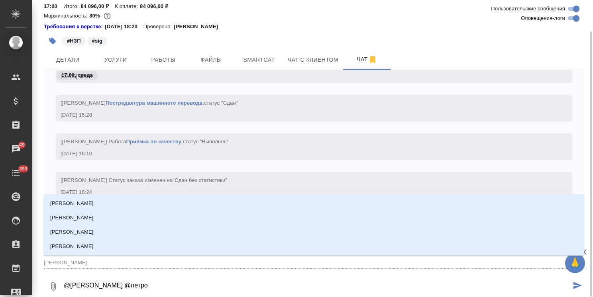
type textarea "@Сергеева Анастасия @петров"
type input "петров"
type textarea "@Сергеева Анастасия @петрова"
type input "петрова"
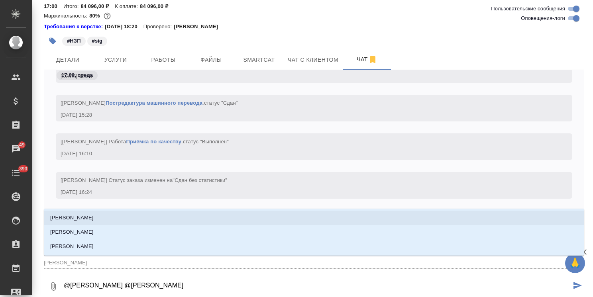
click at [82, 217] on p "[PERSON_NAME]" at bounding box center [71, 218] width 43 height 8
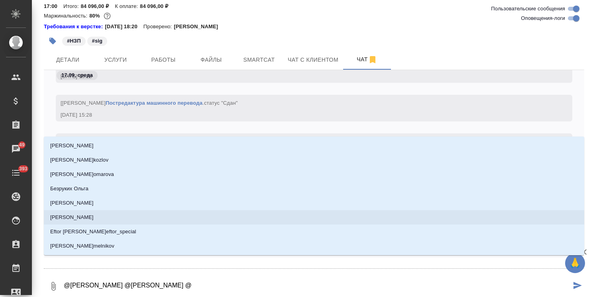
type textarea "@Сергеева Анастасия @Петрова Валерия @j"
type input "j"
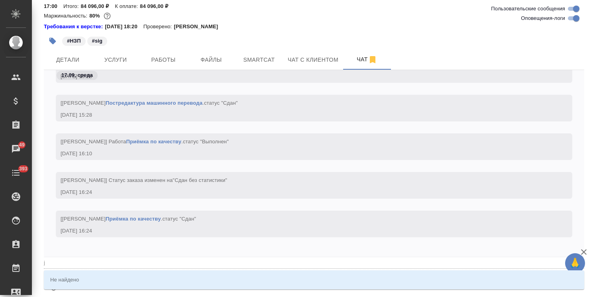
type textarea "@Сергеева Анастасия @Петрова Валерия @jr"
type input "jr"
type textarea "@Сергеева Анастасия @Петрова Валерия @окс"
type input "окс"
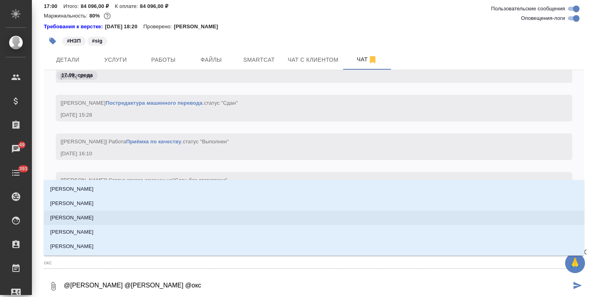
type textarea "@Сергеева Анастасия @Петрова Валерия @оксю"
type input "оксю"
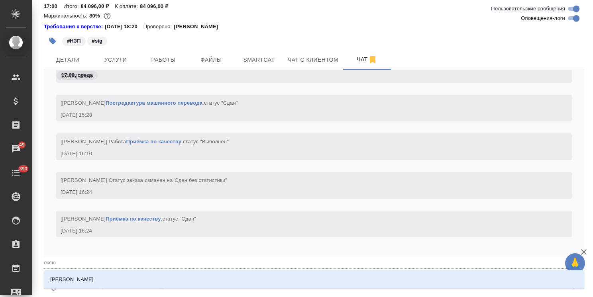
click at [93, 276] on p "Оксютович Ирина" at bounding box center [71, 280] width 43 height 8
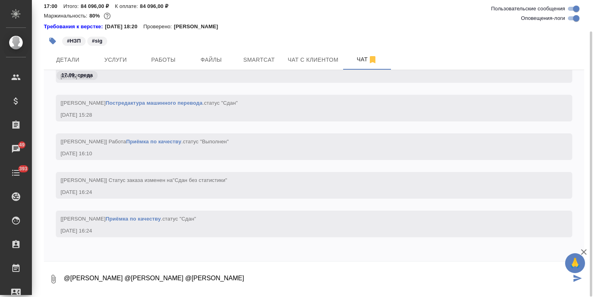
paste textarea "Ольга статьи с правками в режиме рецензирования во вложении, ниже комменатрий о…"
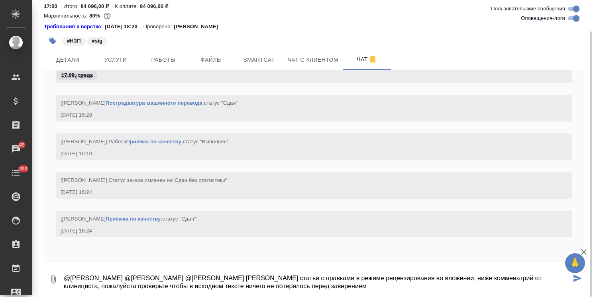
scroll to position [132, 0]
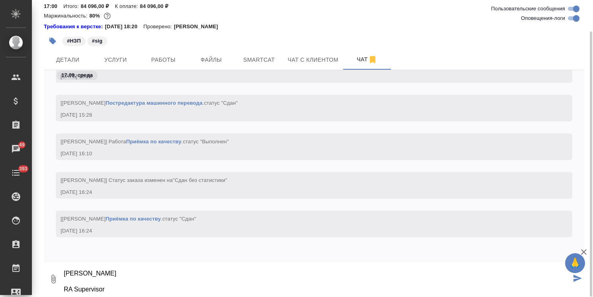
type textarea "@Сергеева Анастасия @Петрова Валерия @Оксютович Ирина Ольга статьи с правками в…"
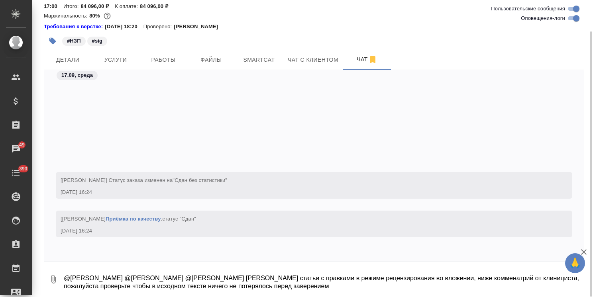
scroll to position [13325, 0]
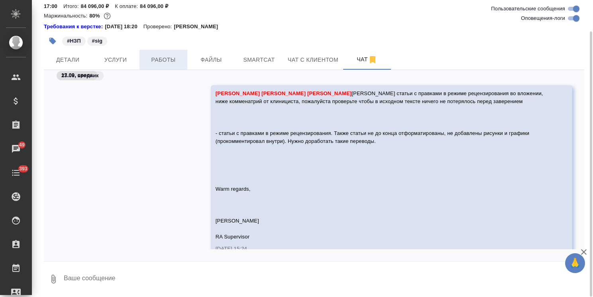
click at [163, 61] on span "Работы" at bounding box center [163, 60] width 38 height 10
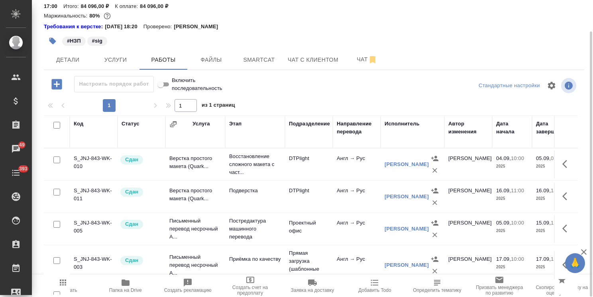
click at [123, 282] on icon "button" at bounding box center [125, 283] width 8 height 6
click at [362, 60] on span "Чат" at bounding box center [367, 60] width 38 height 10
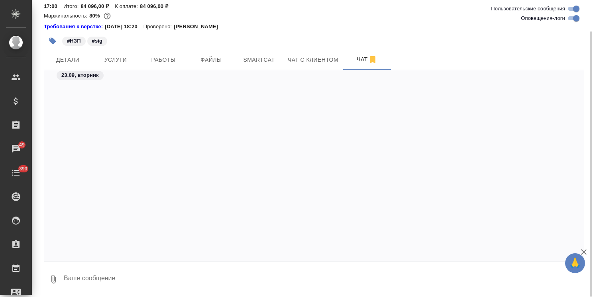
scroll to position [13516, 0]
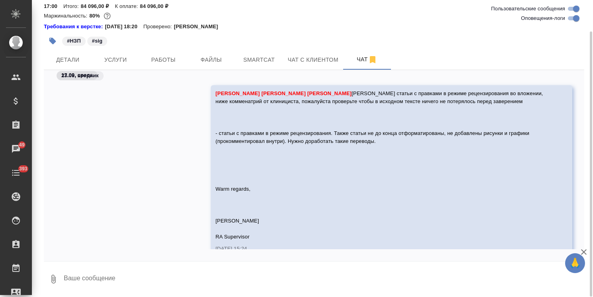
click at [109, 278] on textarea at bounding box center [323, 279] width 521 height 27
paste textarea "https://drive.awatera.com/s/aTZFw776ipy4GEW"
type textarea "https://drive.awatera.com/s/aTZFw776ipy4GEW"
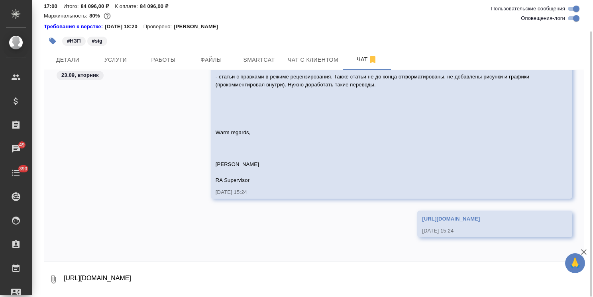
click at [216, 70] on div "S_JNJ-843 Сдан без статистики distributed Срочный urgent Ответственная команда:…" at bounding box center [313, 131] width 549 height 333
click at [229, 59] on span "Файлы" at bounding box center [211, 60] width 38 height 10
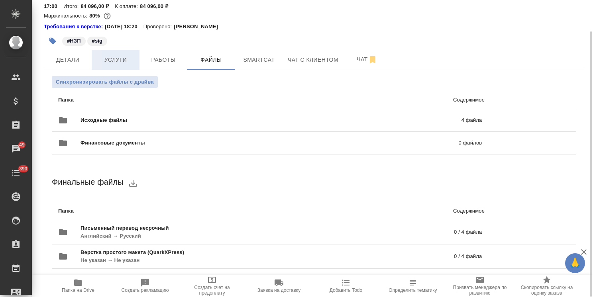
click at [118, 56] on span "Услуги" at bounding box center [115, 60] width 38 height 10
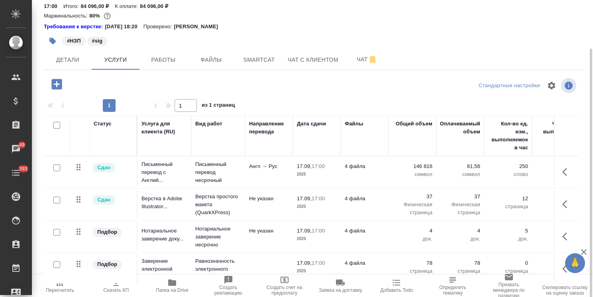
scroll to position [45, 0]
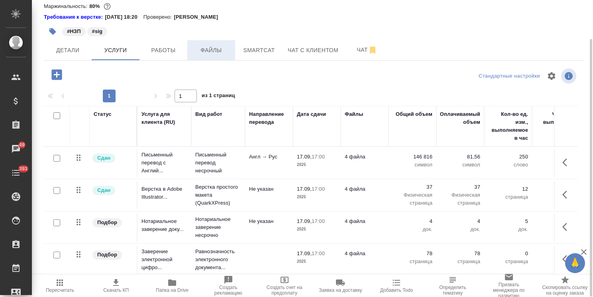
drag, startPoint x: 219, startPoint y: 49, endPoint x: 215, endPoint y: 56, distance: 7.5
click at [219, 49] on span "Файлы" at bounding box center [211, 50] width 38 height 10
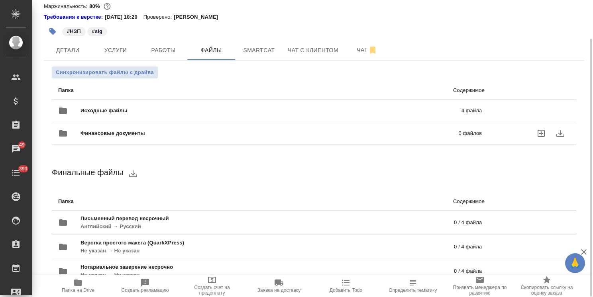
click at [129, 111] on span "Исходные файлы" at bounding box center [186, 111] width 213 height 8
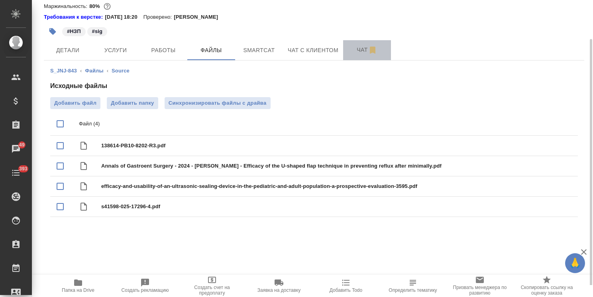
click at [349, 54] on span "Чат" at bounding box center [367, 50] width 38 height 10
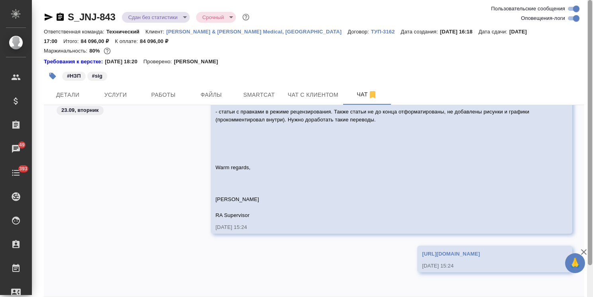
scroll to position [35, 0]
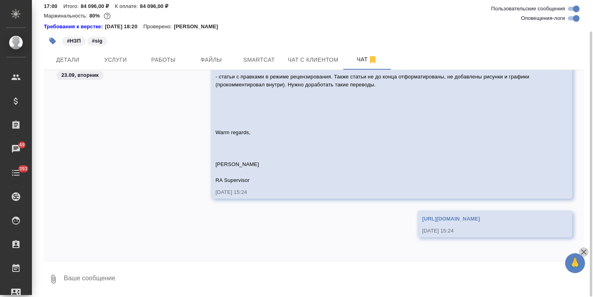
click at [585, 251] on icon "button" at bounding box center [584, 252] width 6 height 6
click at [178, 280] on textarea at bounding box center [323, 279] width 521 height 27
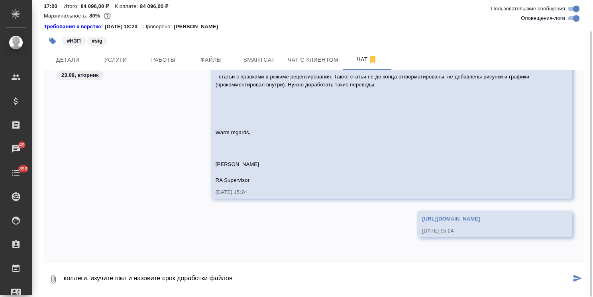
type textarea "коллеги, изучите пжл и назовите срок доработки файлов"
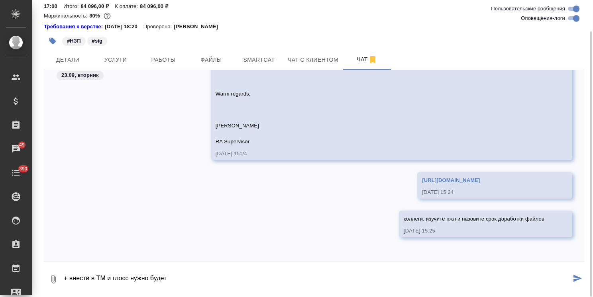
type textarea "+ внести в TM и глосс нужно будет"
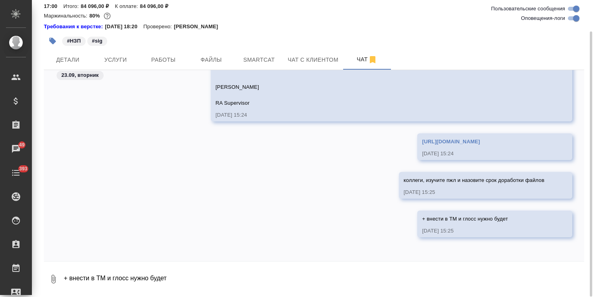
scroll to position [0, 0]
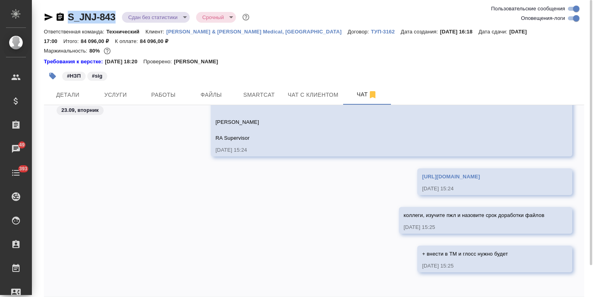
drag, startPoint x: 117, startPoint y: 7, endPoint x: 57, endPoint y: 7, distance: 60.9
click at [57, 7] on div "S_JNJ-843 Сдан без статистики distributed Срочный urgent Ответственная команда:…" at bounding box center [313, 166] width 549 height 333
copy link "S_JNJ-843"
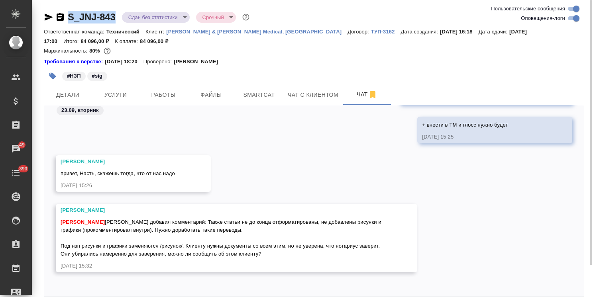
scroll to position [35, 0]
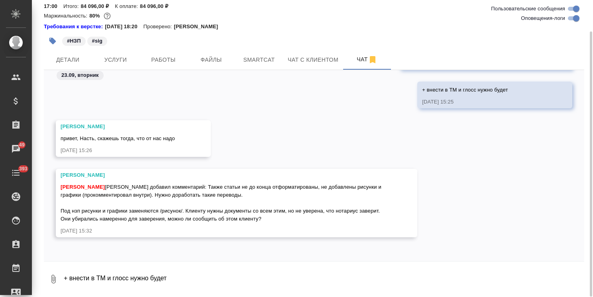
click at [95, 267] on textarea "+ внести в TM и глосс нужно будет" at bounding box center [323, 279] width 521 height 27
type textarea "давайте оставим, как просит клиент"
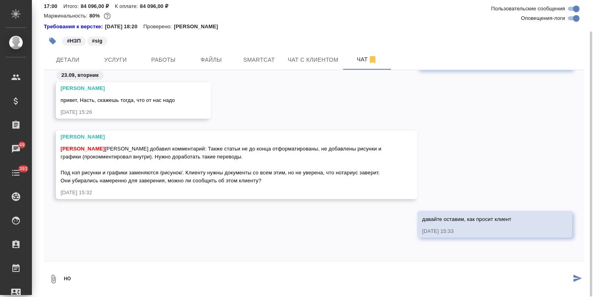
type textarea "н"
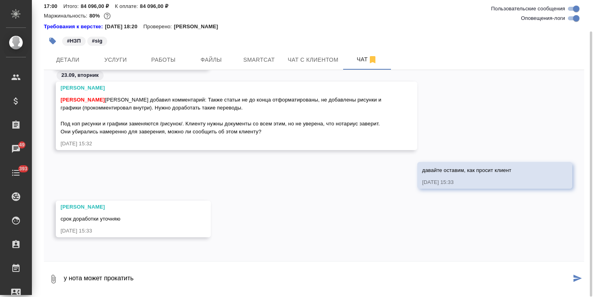
type textarea "у нота может прокатить"
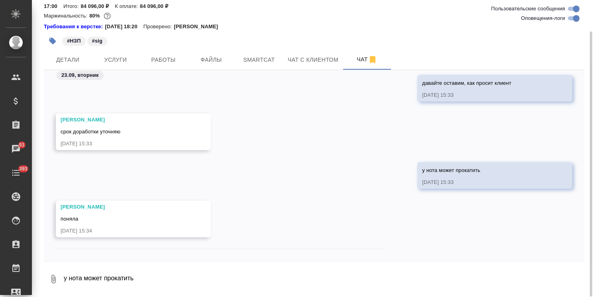
scroll to position [14066, 0]
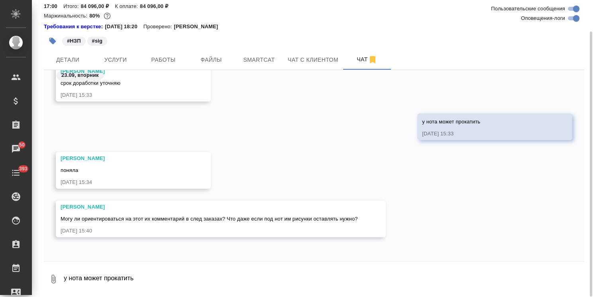
click at [102, 267] on textarea "у нота может прокатить" at bounding box center [323, 279] width 521 height 27
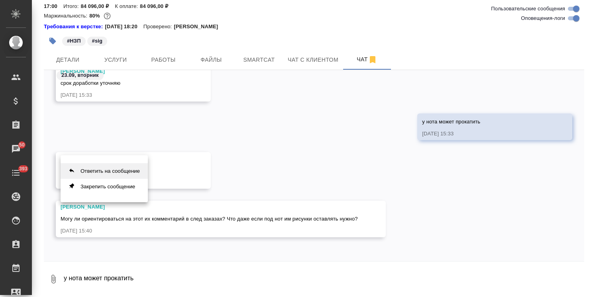
click at [116, 170] on button "Ответить на сообщение" at bounding box center [104, 171] width 87 height 16
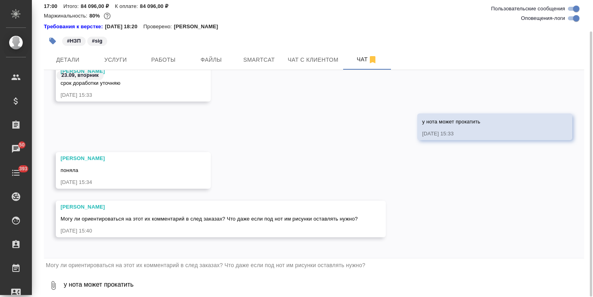
click at [103, 284] on textarea "у нота может прокатить" at bounding box center [323, 285] width 521 height 27
type textarea "y"
type textarea "нет, от КЛ зависит"
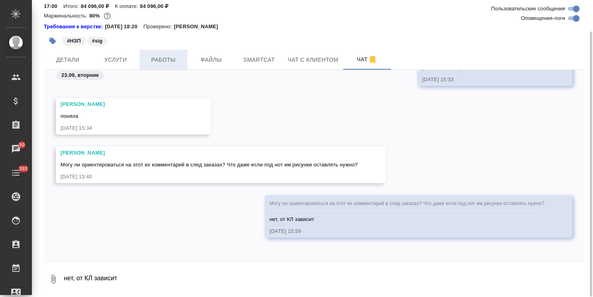
scroll to position [14169, 0]
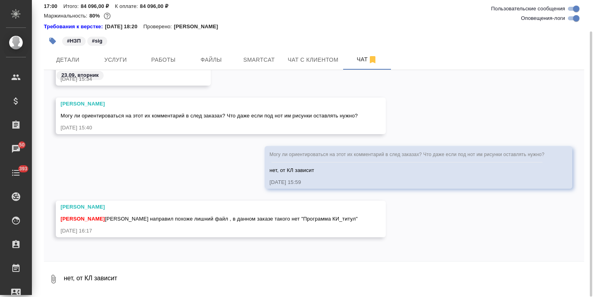
click at [94, 279] on textarea "нет, от КЛ зависит" at bounding box center [323, 279] width 521 height 27
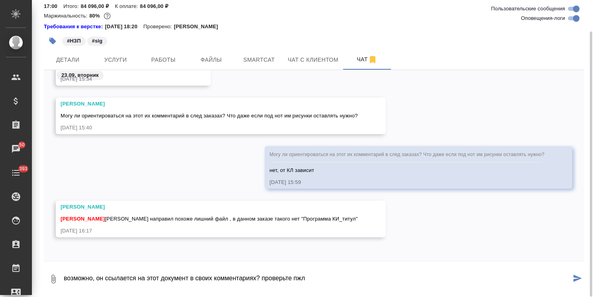
type textarea "возможно, он ссылается на этот документ в своих комментариях? проверьте пжл"
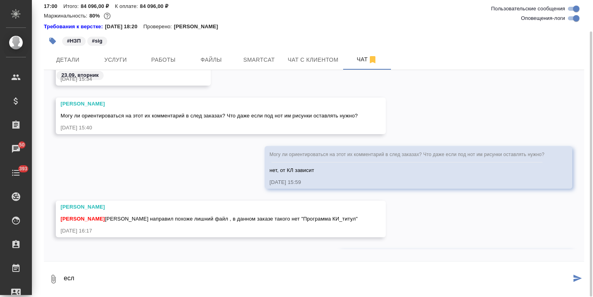
scroll to position [14208, 0]
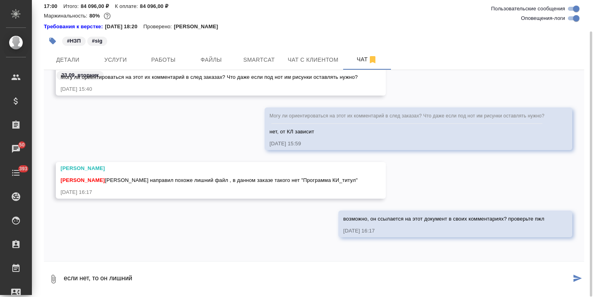
type textarea "если нет, то он лишний"
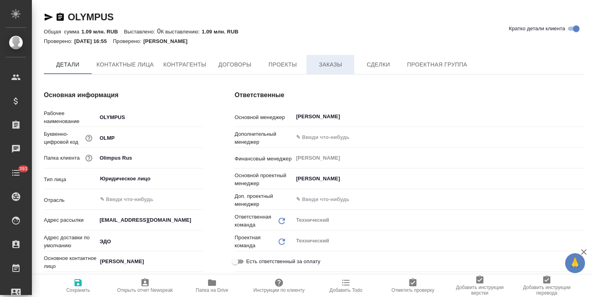
click at [329, 71] on button "Заказы" at bounding box center [330, 64] width 48 height 19
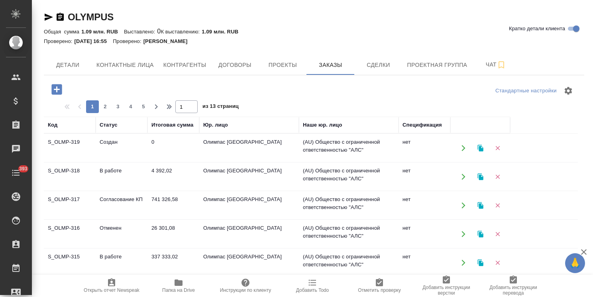
click at [67, 231] on td "S_OLMP-316" at bounding box center [70, 234] width 52 height 28
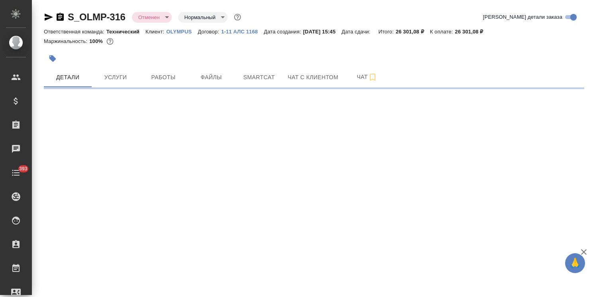
select select "RU"
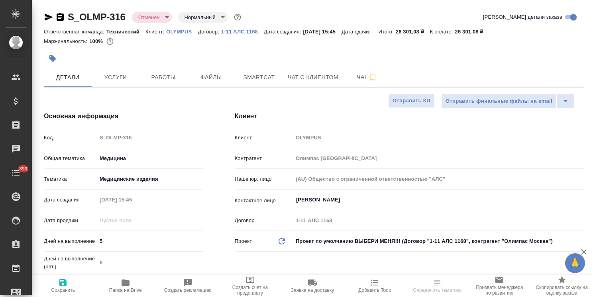
type textarea "x"
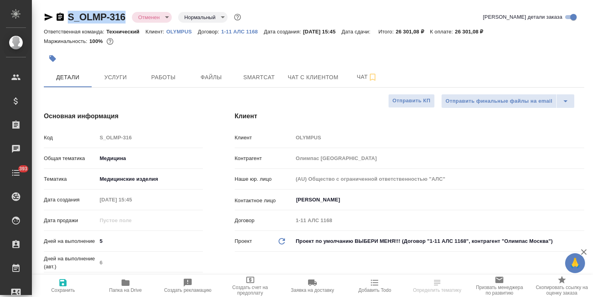
type textarea "x"
drag, startPoint x: 125, startPoint y: 8, endPoint x: 57, endPoint y: 4, distance: 68.6
type textarea "x"
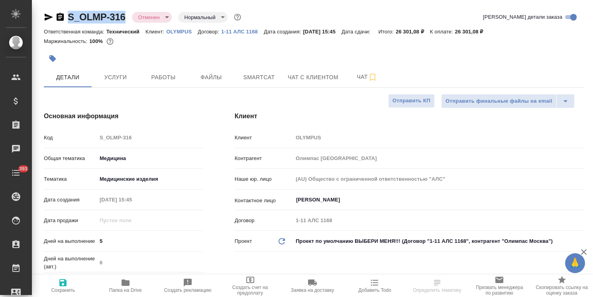
type textarea "x"
copy link "S_OLMP-316"
type textarea "x"
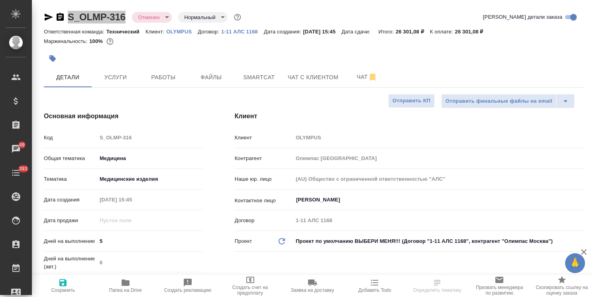
select select "RU"
type textarea "x"
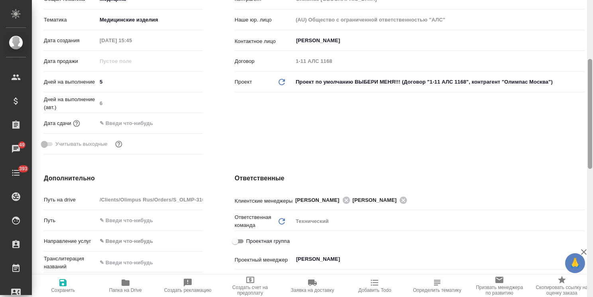
scroll to position [456, 0]
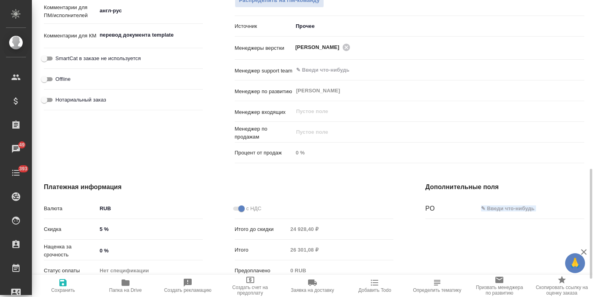
drag, startPoint x: 592, startPoint y: 114, endPoint x: 579, endPoint y: 202, distance: 88.9
click at [579, 202] on div "S_OLMP-316 Отменен cancelled Нормальный normal Кратко детали заказа Ответственн…" at bounding box center [312, 148] width 561 height 297
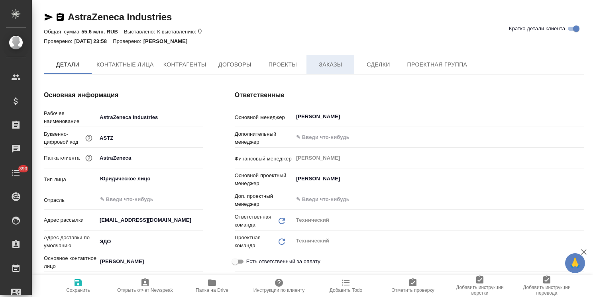
click at [332, 66] on span "Заказы" at bounding box center [330, 65] width 38 height 10
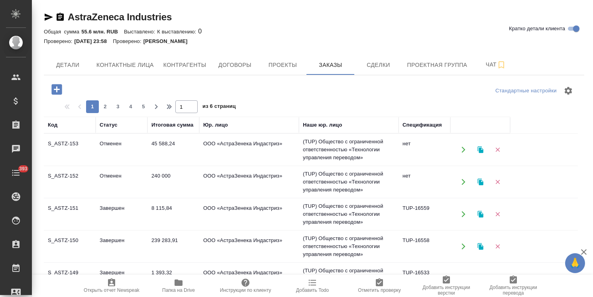
click at [72, 148] on td "S_ASTZ-153" at bounding box center [70, 150] width 52 height 28
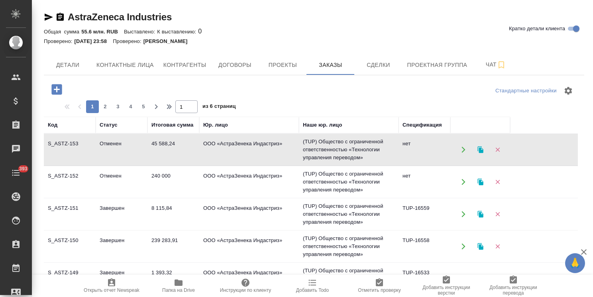
click at [72, 148] on td "S_ASTZ-153" at bounding box center [70, 150] width 52 height 28
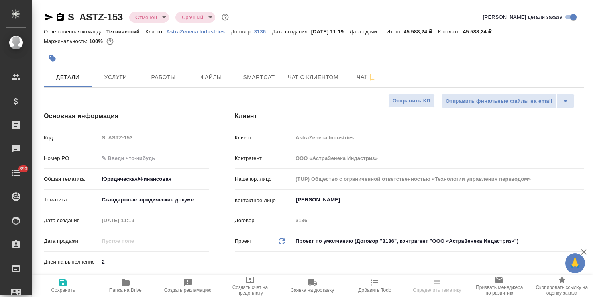
select select "RU"
drag, startPoint x: 125, startPoint y: 7, endPoint x: 57, endPoint y: 0, distance: 68.5
copy link "S_ASTZ-153"
select select "RU"
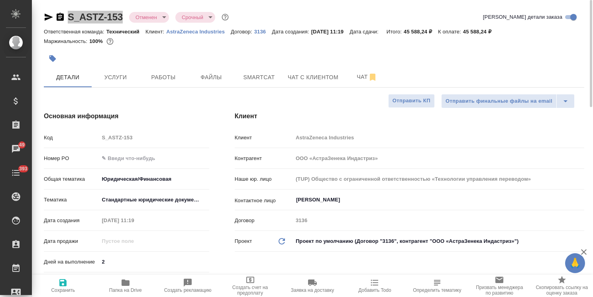
type textarea "x"
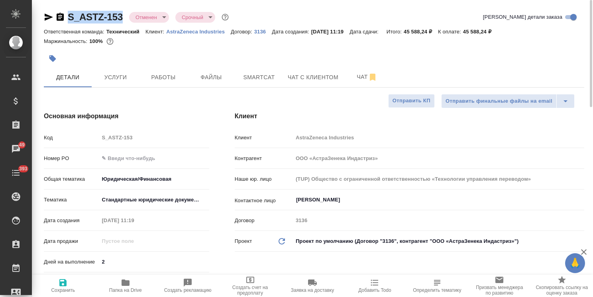
type textarea "x"
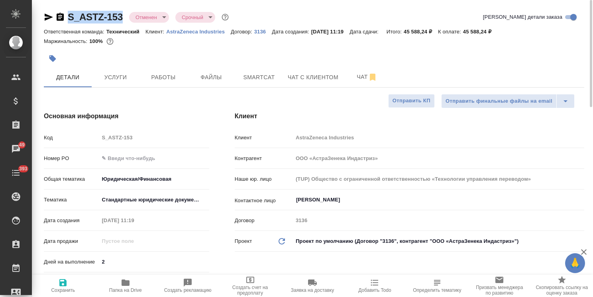
type textarea "x"
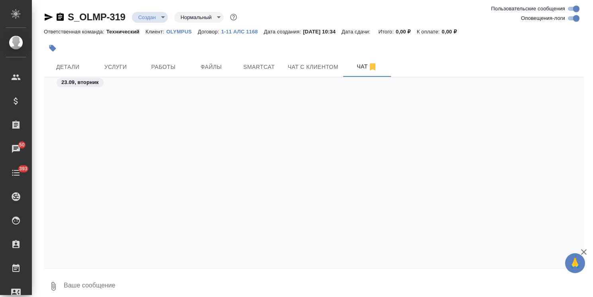
scroll to position [775, 0]
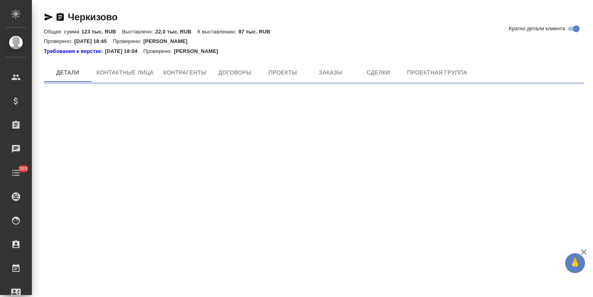
click at [338, 55] on div "Требования к верстке: [DATE] 18:04 Проверено: [PERSON_NAME]" at bounding box center [314, 51] width 540 height 8
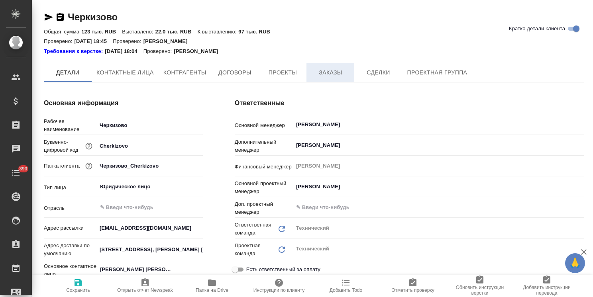
click at [326, 70] on span "Заказы" at bounding box center [330, 73] width 38 height 10
type textarea "x"
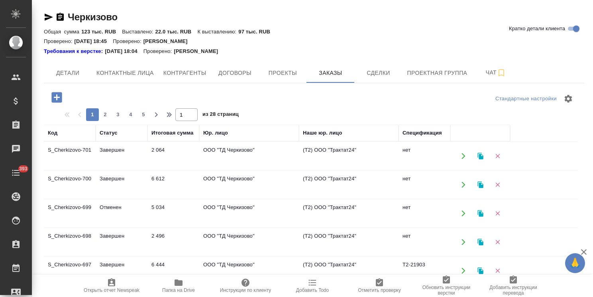
click at [82, 211] on td "S_Cherkizovo-699" at bounding box center [70, 214] width 52 height 28
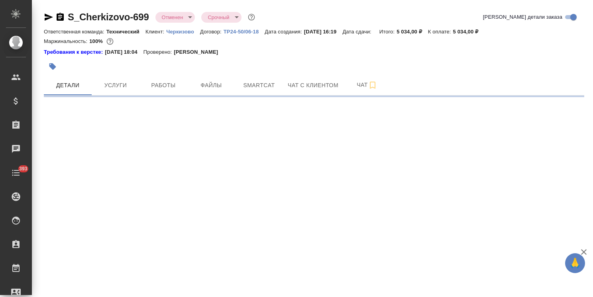
select select "RU"
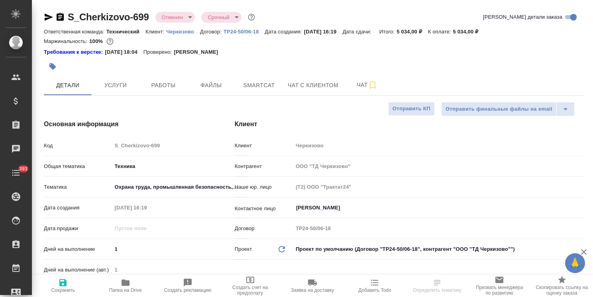
type textarea "x"
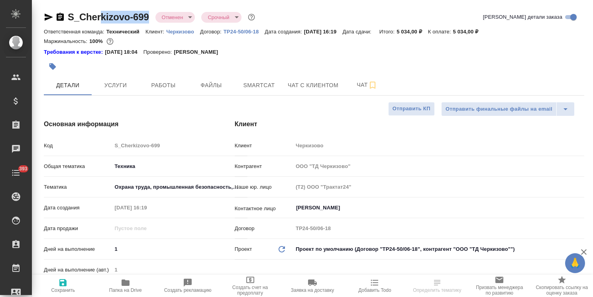
type textarea "x"
drag, startPoint x: 148, startPoint y: 6, endPoint x: 51, endPoint y: 5, distance: 97.2
type textarea "x"
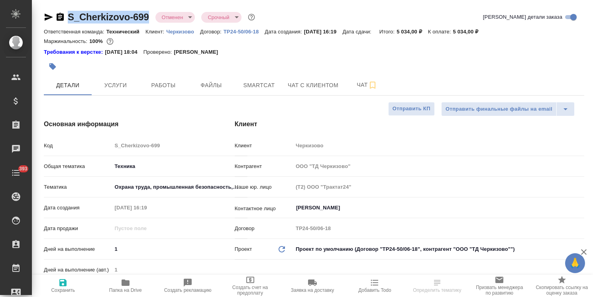
type textarea "x"
copy link "S_Cherkizovo-699"
type textarea "x"
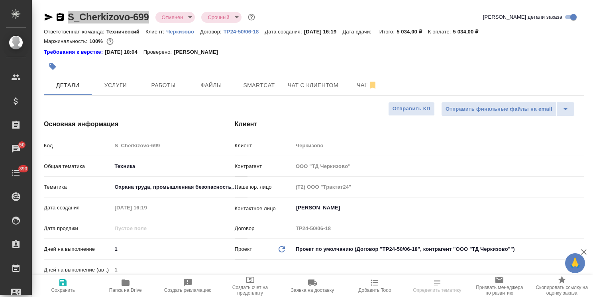
select select "RU"
type textarea "x"
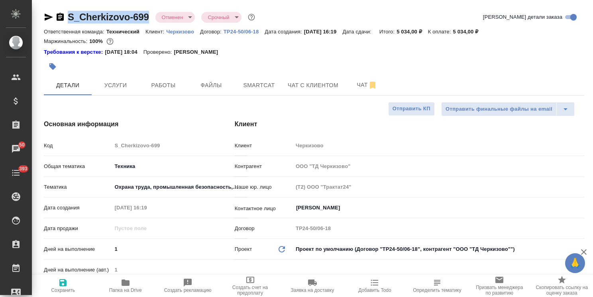
type textarea "x"
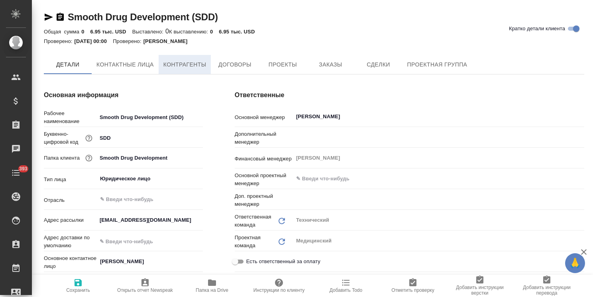
click at [194, 67] on span "Контрагенты" at bounding box center [184, 65] width 43 height 10
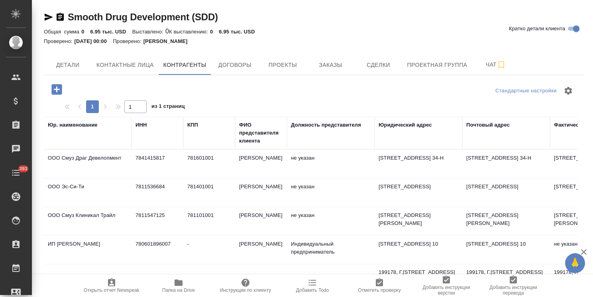
click at [228, 65] on span "Договоры" at bounding box center [234, 65] width 38 height 10
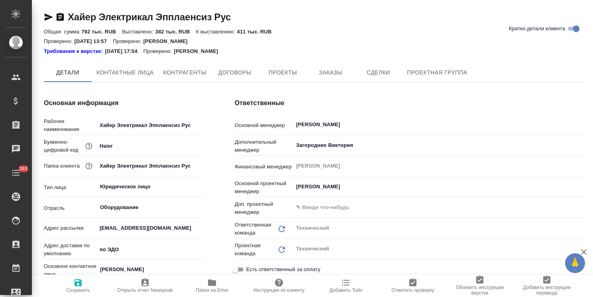
click at [201, 282] on span "Папка на Drive" at bounding box center [211, 285] width 57 height 15
click at [213, 286] on icon "button" at bounding box center [212, 283] width 10 height 10
type textarea "x"
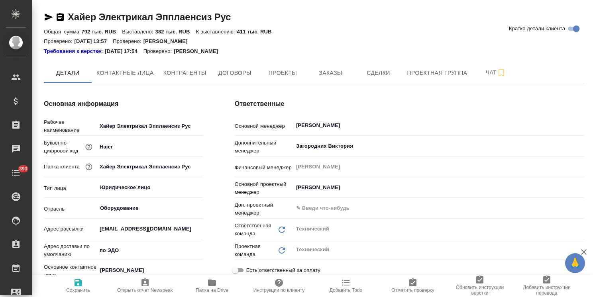
type textarea "x"
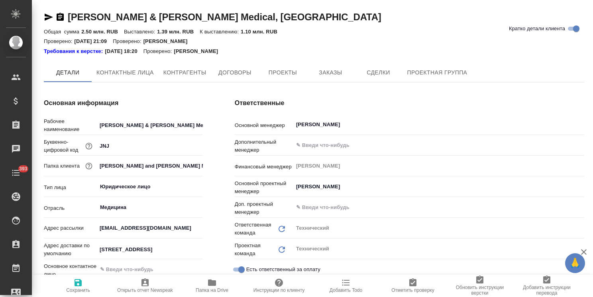
click at [328, 72] on span "Заказы" at bounding box center [330, 73] width 38 height 10
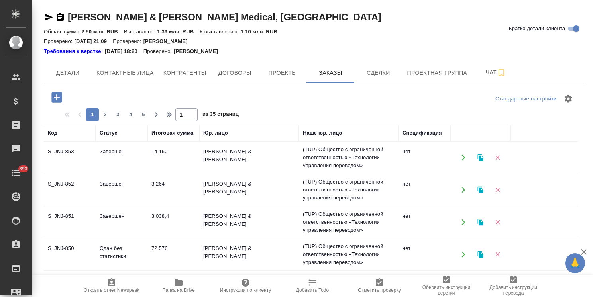
click at [53, 100] on icon "button" at bounding box center [56, 97] width 10 height 10
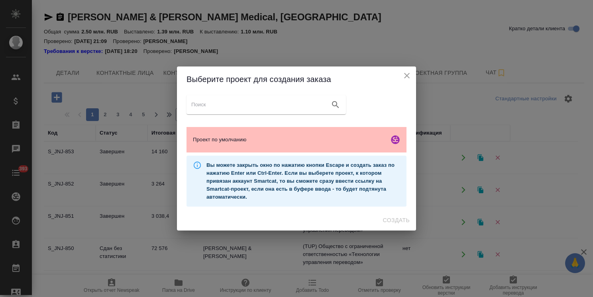
click at [289, 139] on span "Проект по умолчанию" at bounding box center [289, 140] width 193 height 8
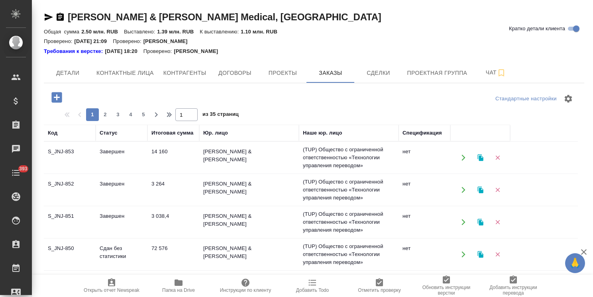
click at [53, 96] on icon "button" at bounding box center [56, 97] width 10 height 10
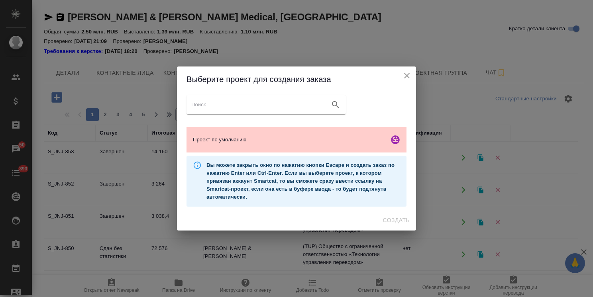
click at [406, 76] on icon "close" at bounding box center [407, 76] width 6 height 6
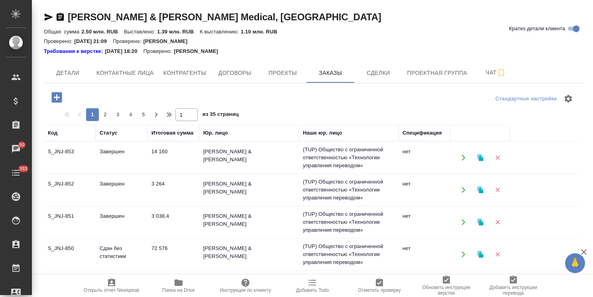
click at [56, 96] on icon "button" at bounding box center [56, 97] width 10 height 10
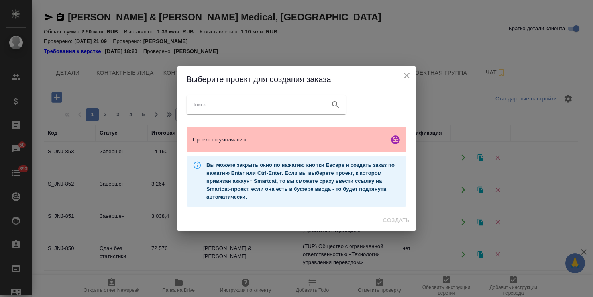
click at [320, 139] on span "Проект по умолчанию" at bounding box center [289, 140] width 193 height 8
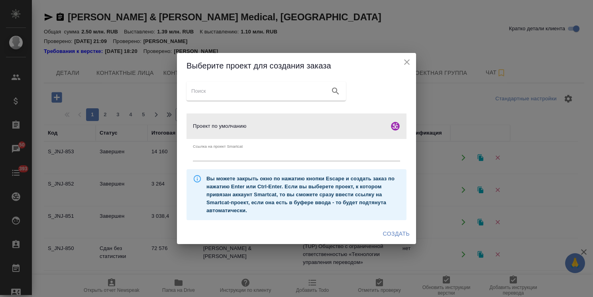
click at [398, 233] on span "Создать" at bounding box center [396, 234] width 27 height 10
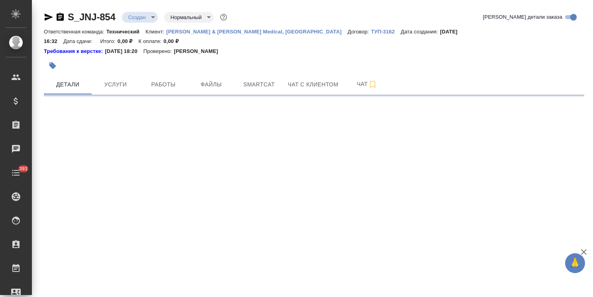
select select "RU"
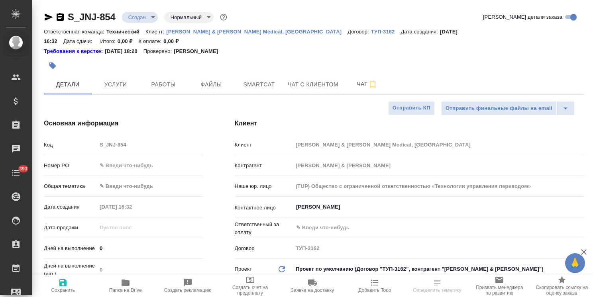
type textarea "x"
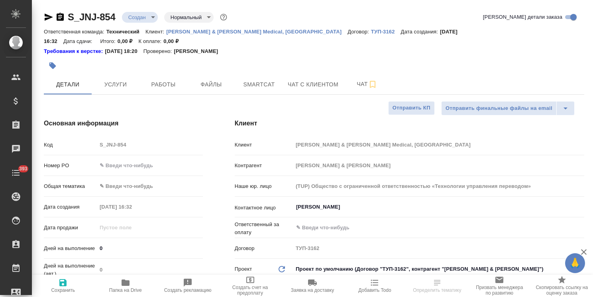
type textarea "x"
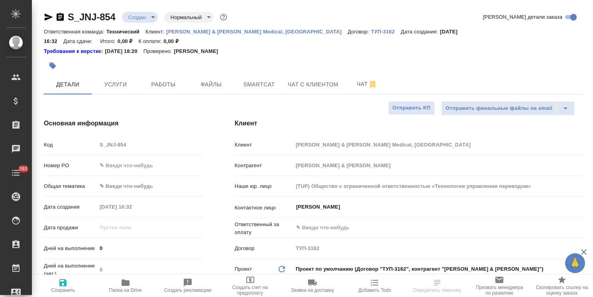
type textarea "x"
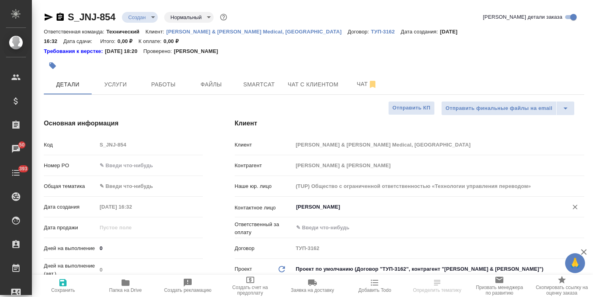
click at [311, 202] on input "[PERSON_NAME]" at bounding box center [425, 207] width 260 height 10
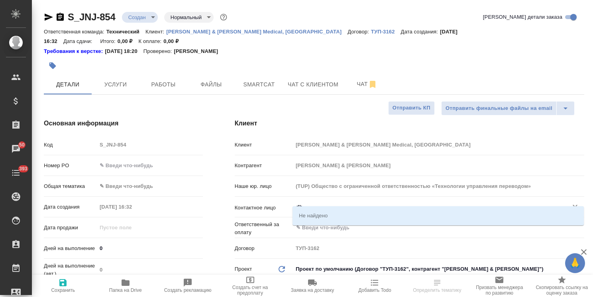
type input "d"
type textarea "x"
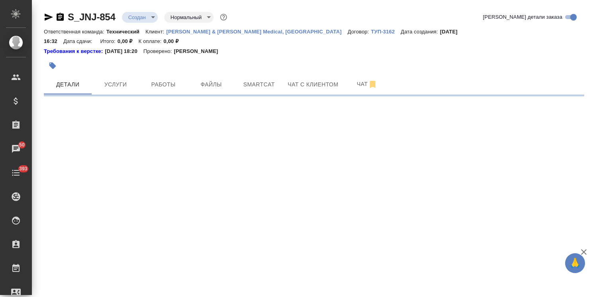
select select "RU"
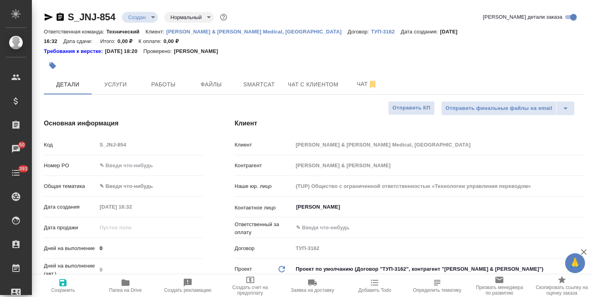
click at [311, 202] on input "[PERSON_NAME]" at bounding box center [425, 207] width 260 height 10
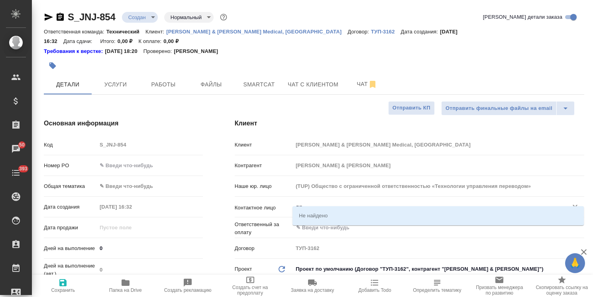
type input "в"
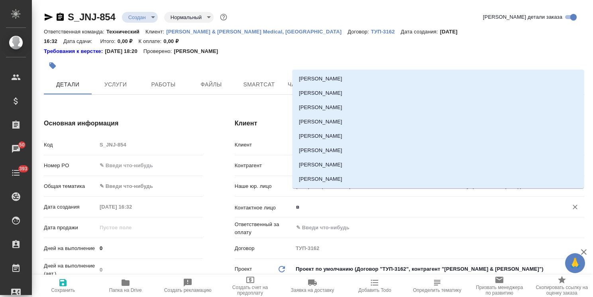
type textarea "x"
click at [186, 31] on p "[PERSON_NAME] & [PERSON_NAME] Medical, [GEOGRAPHIC_DATA]" at bounding box center [256, 32] width 181 height 6
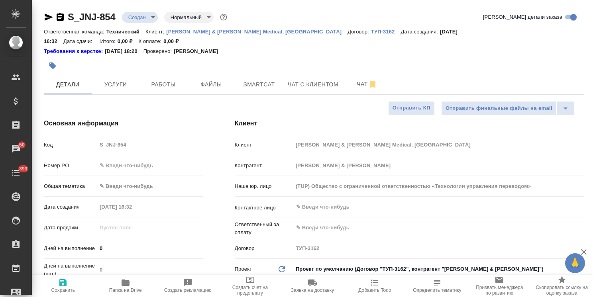
type textarea "x"
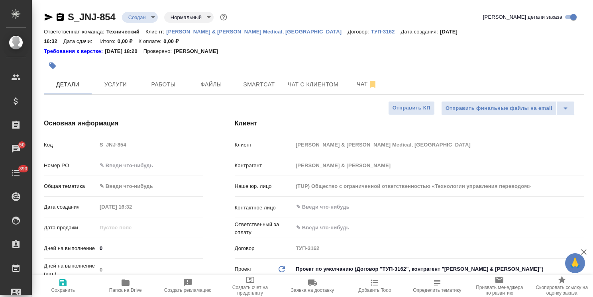
type textarea "x"
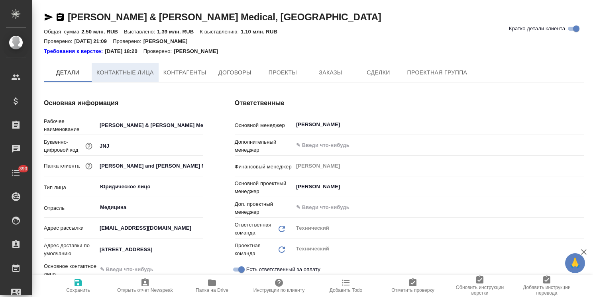
type textarea "x"
click at [127, 67] on button "Контактные лица" at bounding box center [125, 73] width 67 height 20
select select "RU"
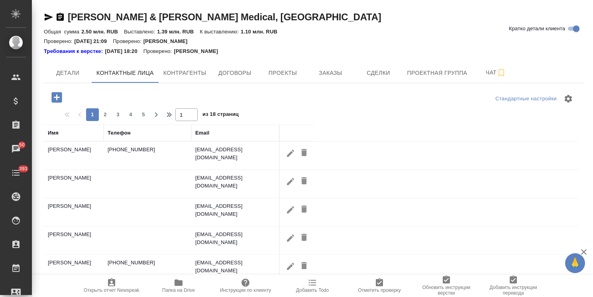
drag, startPoint x: 61, startPoint y: 95, endPoint x: 177, endPoint y: 87, distance: 116.2
click at [61, 95] on icon "button" at bounding box center [56, 97] width 10 height 10
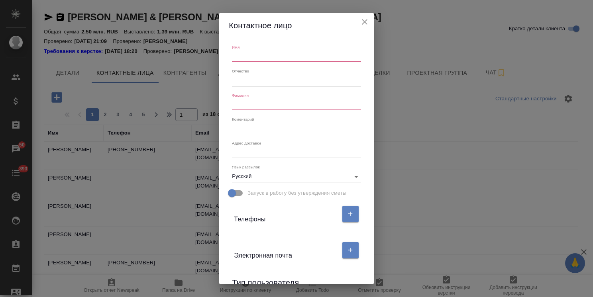
click at [256, 60] on input "text" at bounding box center [296, 56] width 129 height 11
type input "[PERSON_NAME]"
click at [245, 106] on input "text" at bounding box center [296, 104] width 129 height 11
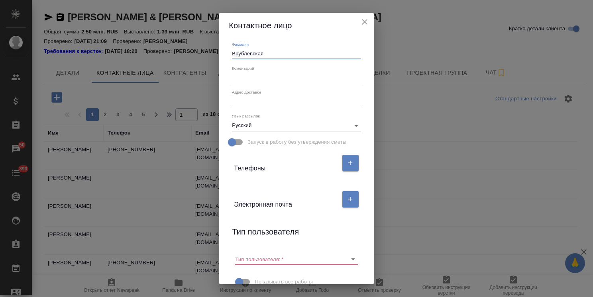
scroll to position [80, 0]
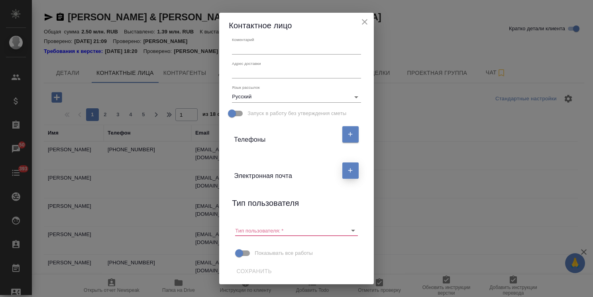
type input "Врублевская"
click at [347, 177] on button "button" at bounding box center [350, 171] width 16 height 16
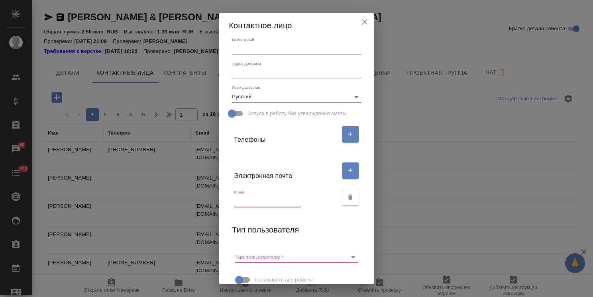
click at [280, 202] on input "text" at bounding box center [267, 201] width 67 height 11
paste input "[EMAIL_ADDRESS][DOMAIN_NAME]"
type input "[EMAIL_ADDRESS][DOMAIN_NAME]"
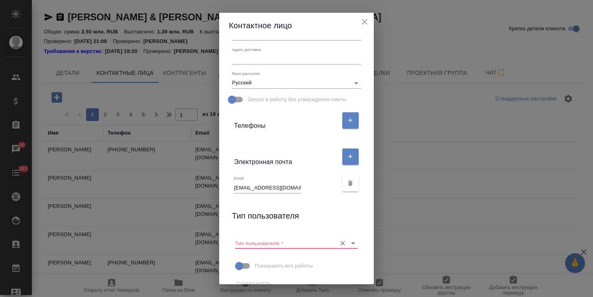
scroll to position [107, 0]
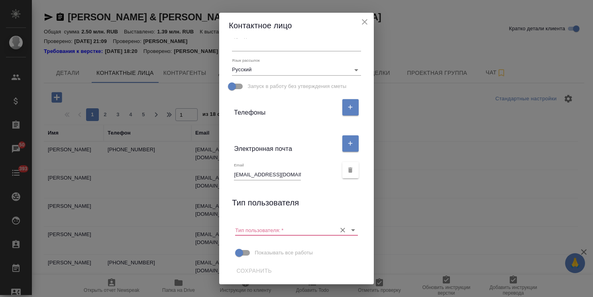
click at [282, 226] on input "Тип пользователя:   *" at bounding box center [283, 230] width 97 height 11
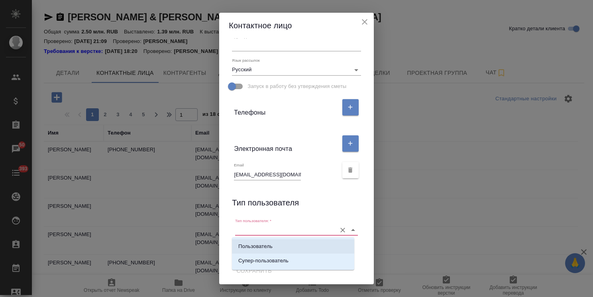
click at [274, 242] on li "Пользователь" at bounding box center [293, 246] width 122 height 14
type input "Пользователь"
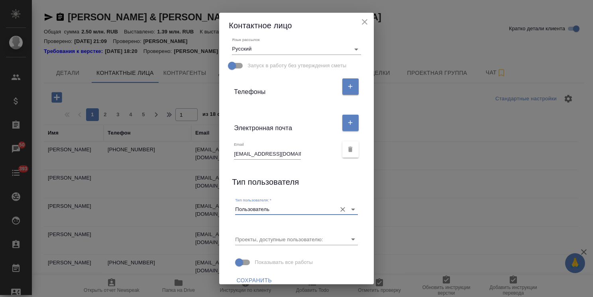
scroll to position [137, 0]
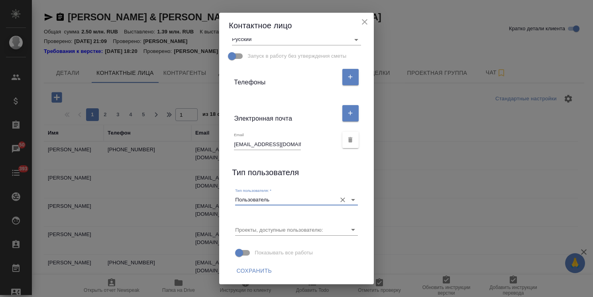
click at [248, 271] on span "Сохранить" at bounding box center [253, 271] width 35 height 10
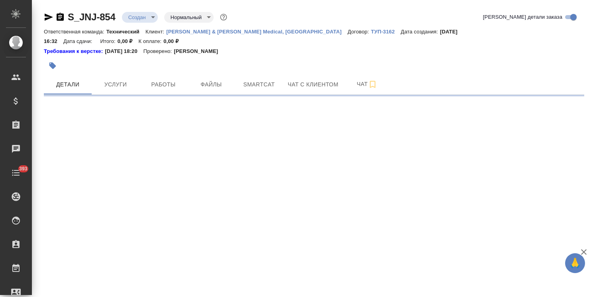
select select "RU"
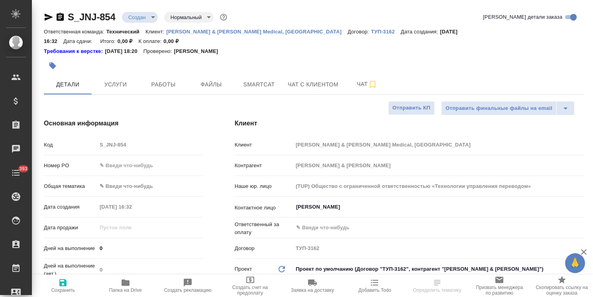
type textarea "x"
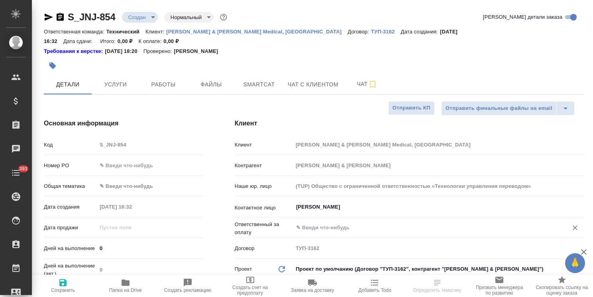
type textarea "x"
click at [327, 202] on input "[PERSON_NAME]" at bounding box center [425, 207] width 260 height 10
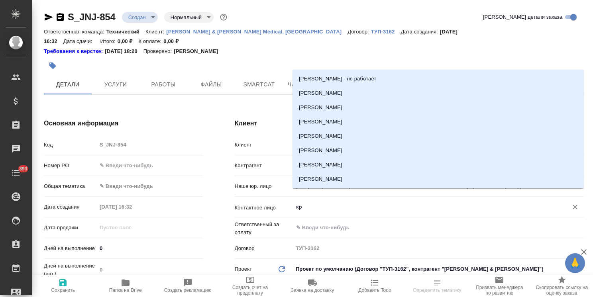
type input "к"
type textarea "x"
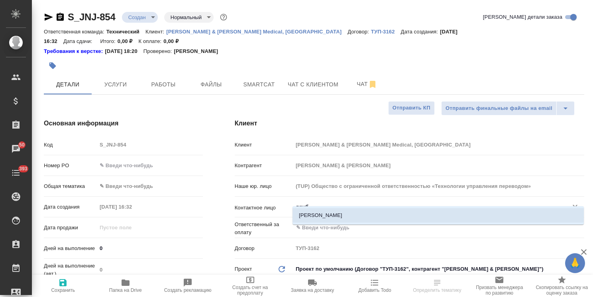
click at [319, 217] on li "[PERSON_NAME]" at bounding box center [437, 215] width 291 height 14
type input "[PERSON_NAME]"
type textarea "x"
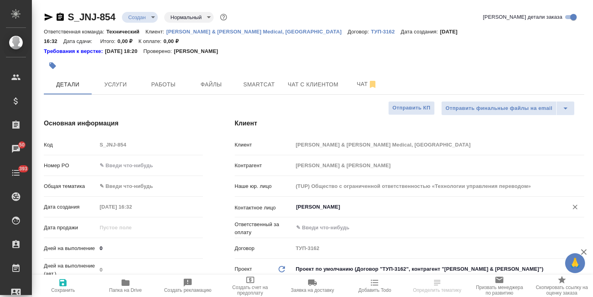
type input "[PERSON_NAME]"
click at [67, 292] on span "Сохранить" at bounding box center [63, 291] width 24 height 6
type textarea "x"
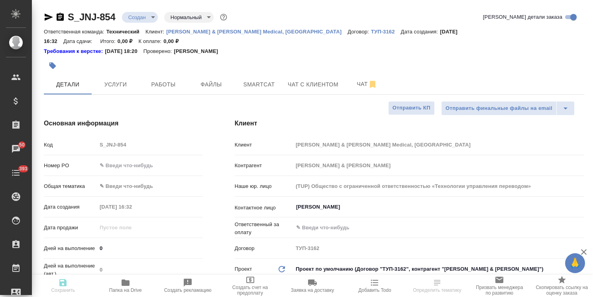
type textarea "x"
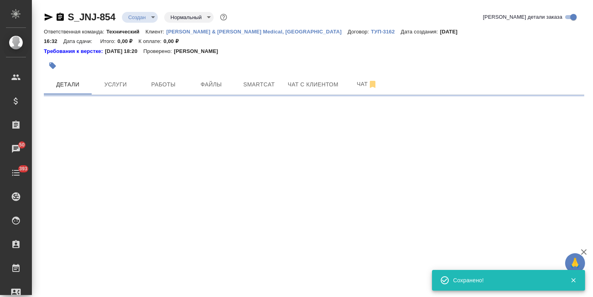
type input "holyTrinity"
select select "RU"
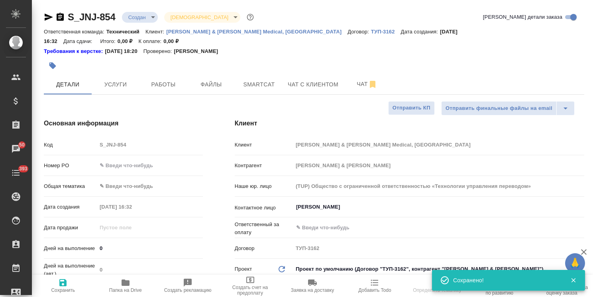
type textarea "x"
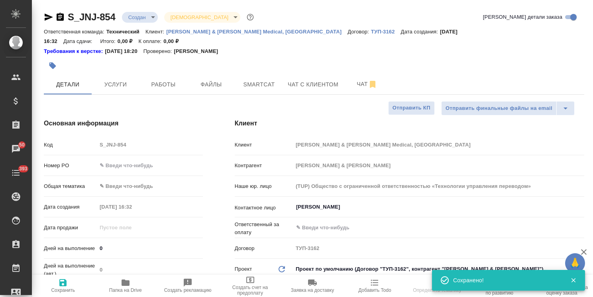
type textarea "x"
select select "RU"
type textarea "x"
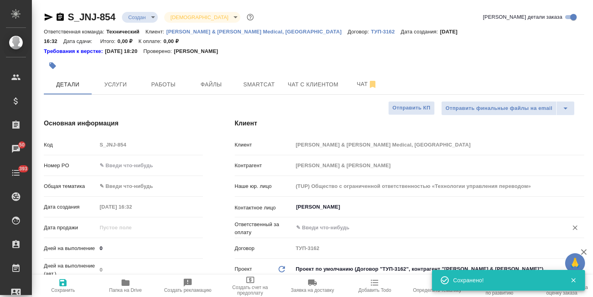
click at [323, 223] on input "text" at bounding box center [425, 228] width 260 height 10
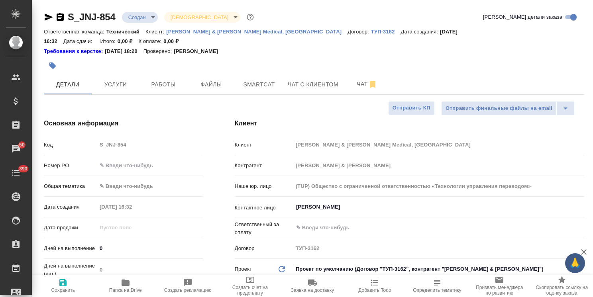
type textarea "x"
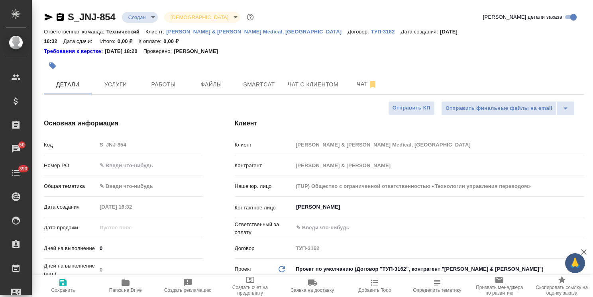
type textarea "x"
click at [131, 160] on input "text" at bounding box center [149, 166] width 105 height 12
paste input "P26043102R"
type input "P26043102R"
type textarea "x"
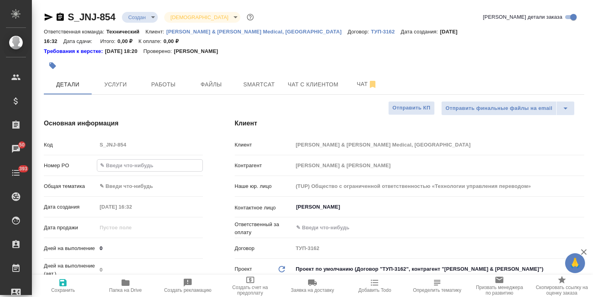
type textarea "x"
type input "P26043102R"
click at [69, 284] on span "Сохранить" at bounding box center [63, 285] width 53 height 15
type textarea "x"
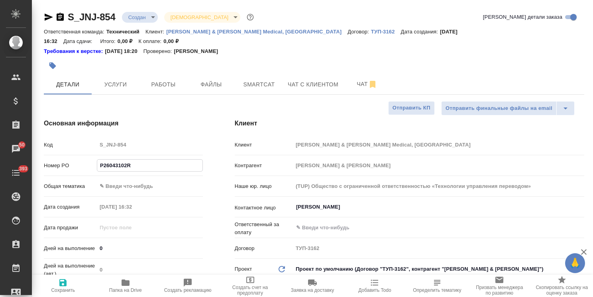
type textarea "x"
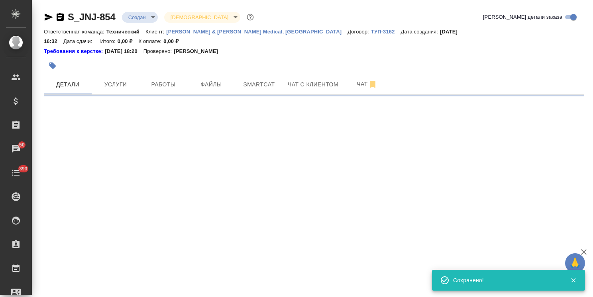
select select "RU"
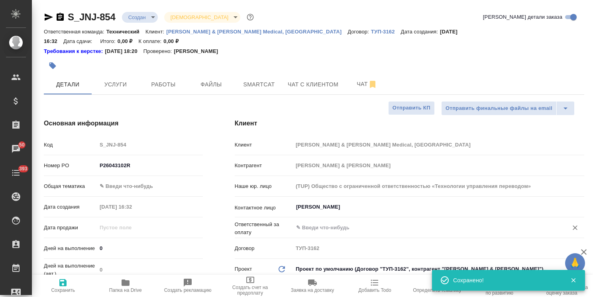
type textarea "x"
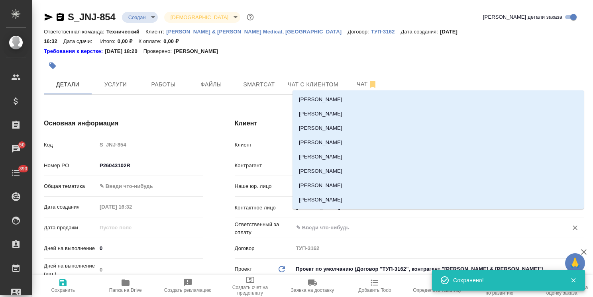
click at [319, 223] on input "text" at bounding box center [425, 228] width 260 height 10
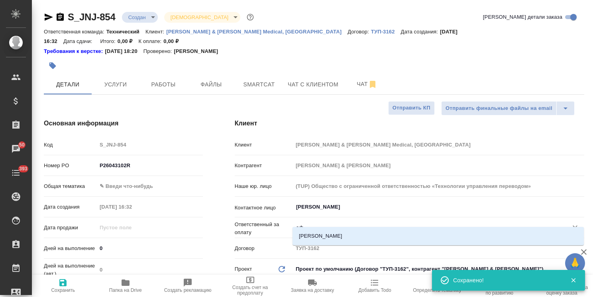
type input "[PERSON_NAME]"
type textarea "x"
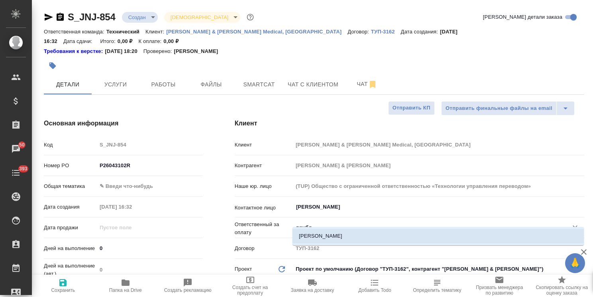
click at [331, 232] on li "[PERSON_NAME]" at bounding box center [437, 236] width 291 height 14
type input "[PERSON_NAME]"
type textarea "x"
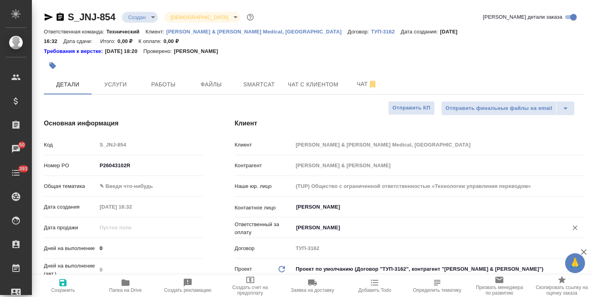
type input "[PERSON_NAME]"
click at [65, 288] on span "Сохранить" at bounding box center [63, 291] width 24 height 6
type textarea "x"
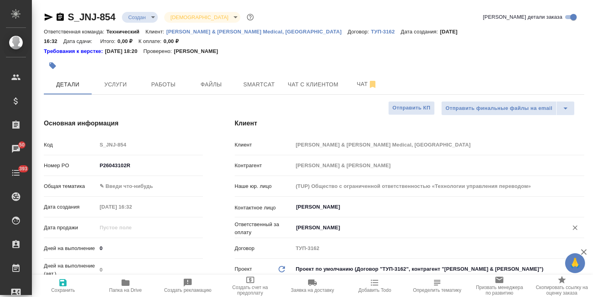
type textarea "x"
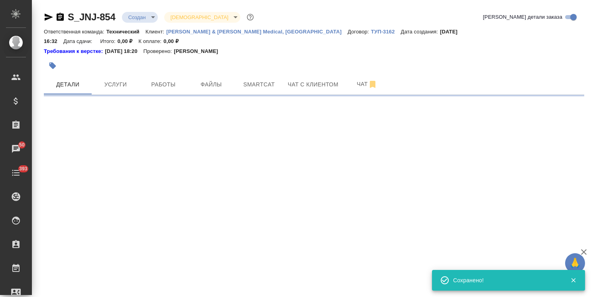
select select "RU"
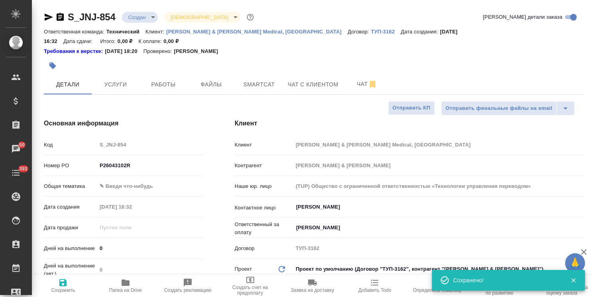
type textarea "x"
drag, startPoint x: 118, startPoint y: 5, endPoint x: 35, endPoint y: 9, distance: 83.3
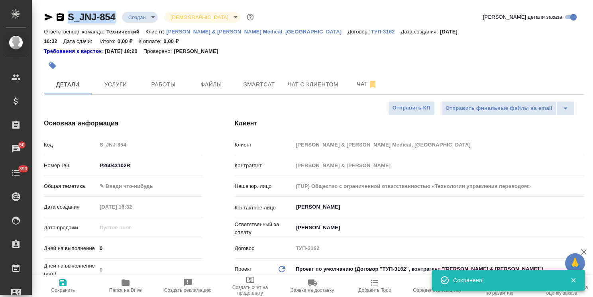
copy link "S_JNJ-854"
type textarea "x"
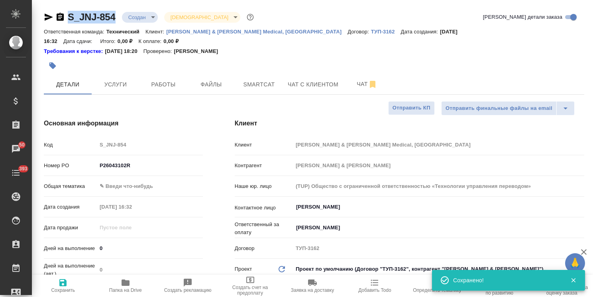
type textarea "x"
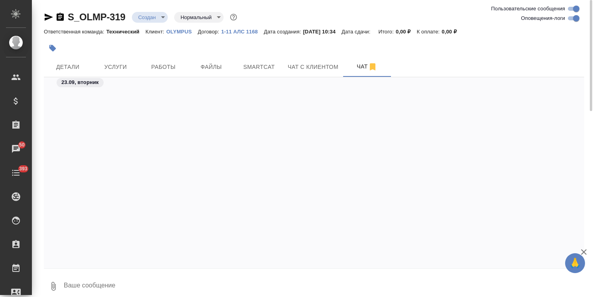
scroll to position [775, 0]
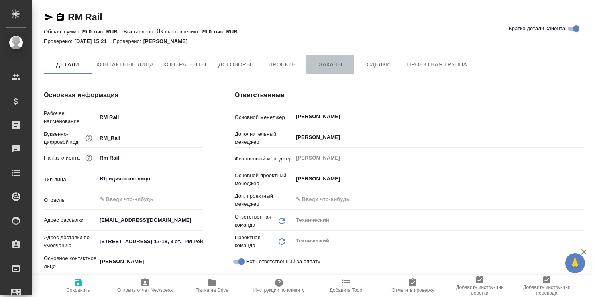
click at [331, 64] on span "Заказы" at bounding box center [330, 65] width 38 height 10
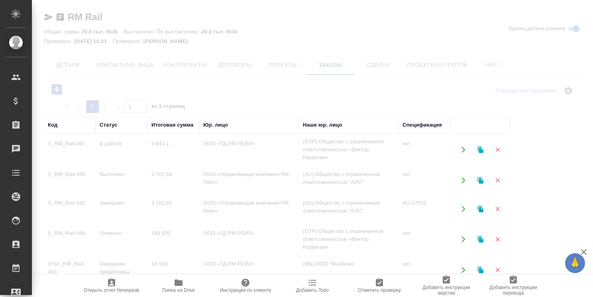
click at [60, 88] on div at bounding box center [312, 148] width 561 height 297
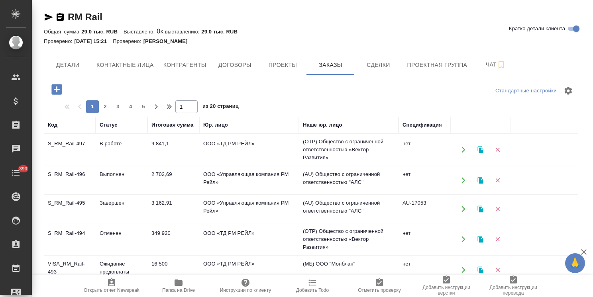
click at [59, 94] on icon "button" at bounding box center [56, 89] width 10 height 10
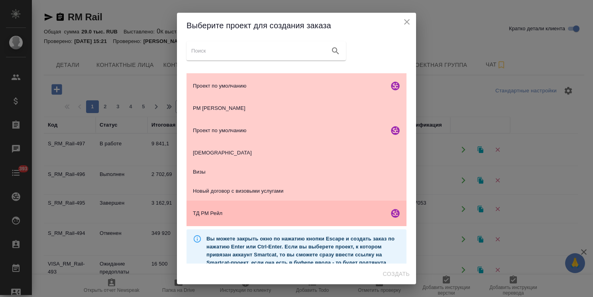
click at [290, 219] on div "ТД РМ Рейл" at bounding box center [296, 213] width 220 height 25
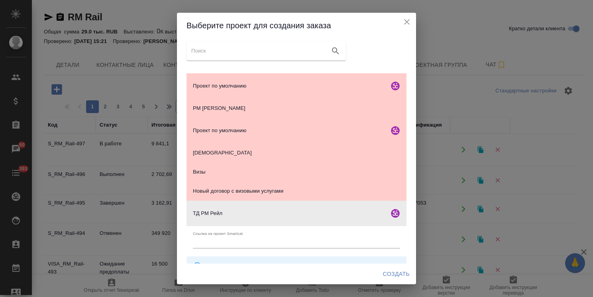
click at [386, 275] on span "Создать" at bounding box center [396, 274] width 27 height 10
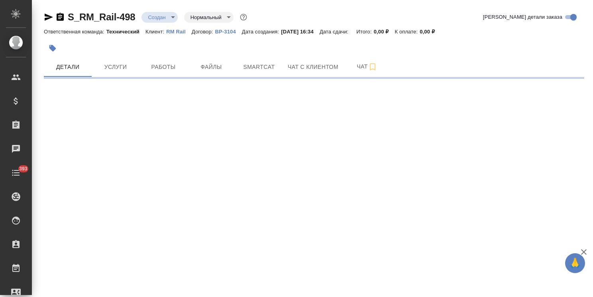
select select "RU"
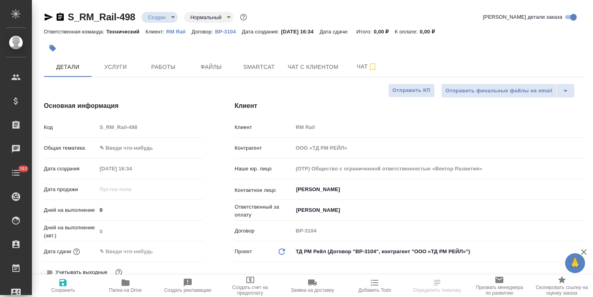
type textarea "x"
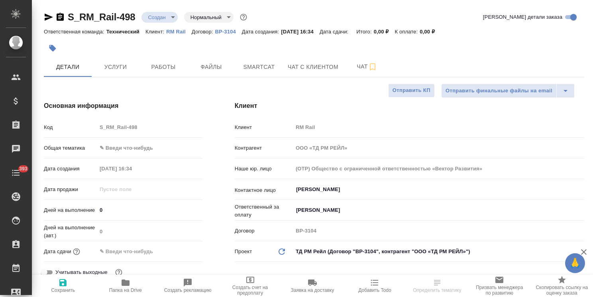
type textarea "x"
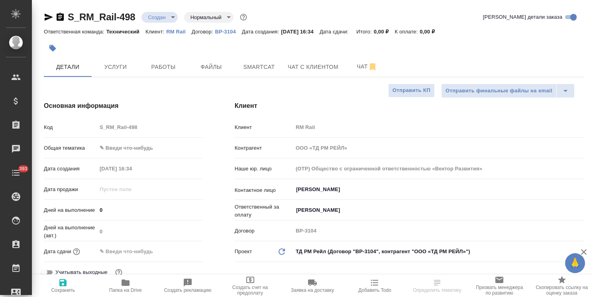
type textarea "x"
click at [324, 186] on input "[PERSON_NAME]" at bounding box center [425, 190] width 260 height 10
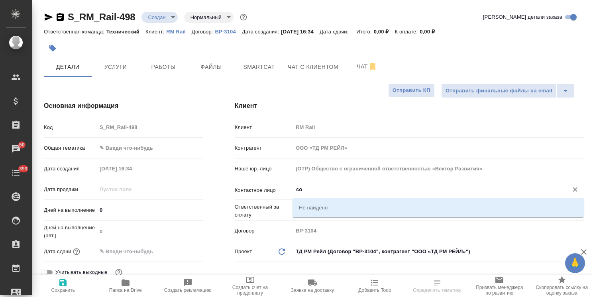
type input "c"
type textarea "x"
click at [321, 211] on li "[PERSON_NAME]" at bounding box center [437, 207] width 291 height 14
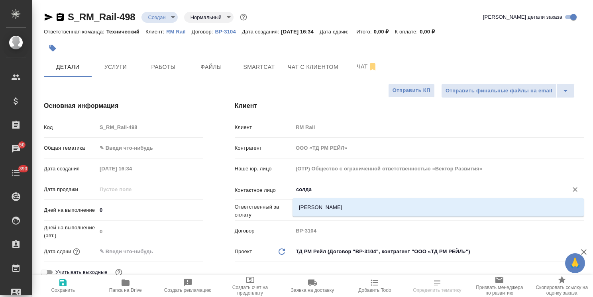
type input "[PERSON_NAME]"
type textarea "x"
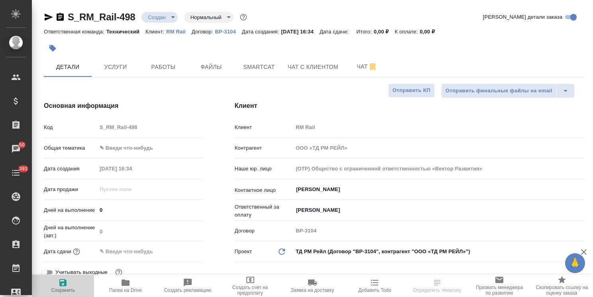
click at [72, 282] on span "Сохранить" at bounding box center [63, 285] width 53 height 15
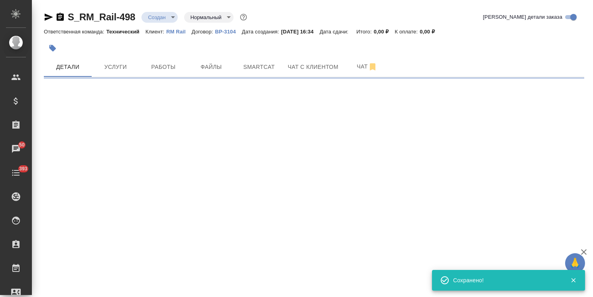
select select "RU"
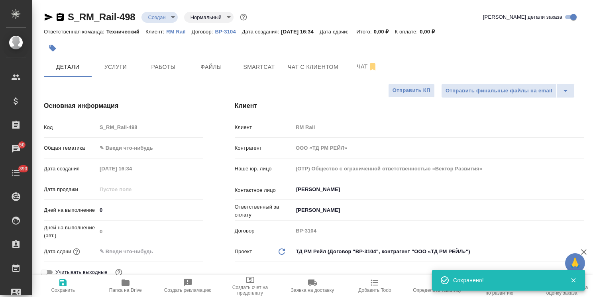
type textarea "x"
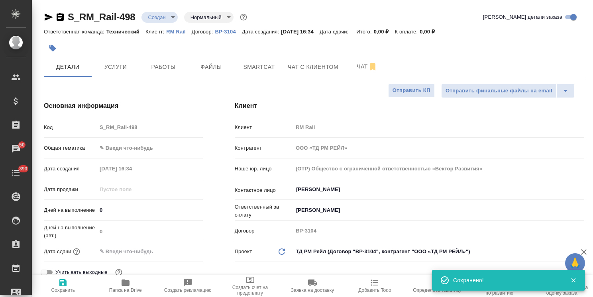
type textarea "x"
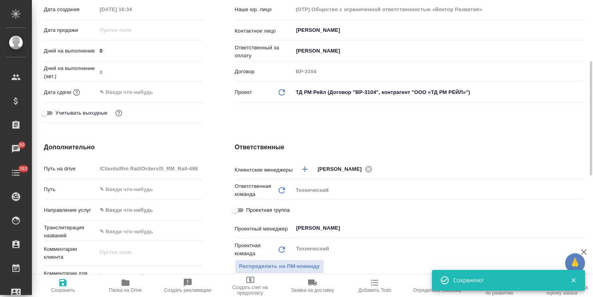
scroll to position [239, 0]
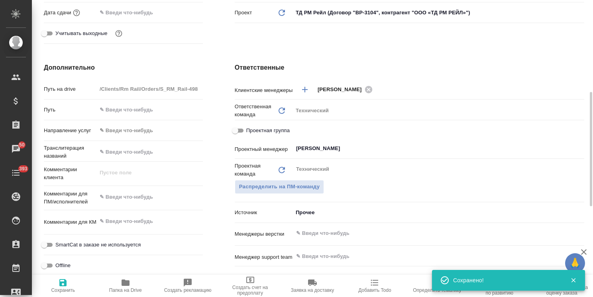
type textarea "x"
click at [147, 195] on textarea at bounding box center [150, 197] width 106 height 14
paste textarea "Нужен переводчик для последовательного перевода русский-фарси на следующие даты…"
type textarea "x"
type textarea "Нужен переводчик для последовательного перевода русский-фарси на следующие даты…"
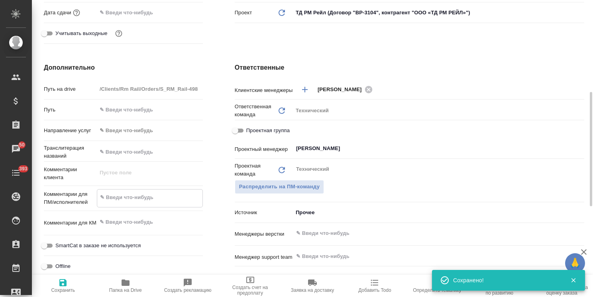
type textarea "x"
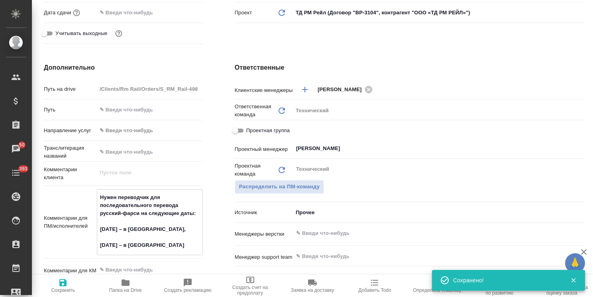
type textarea "Нужен переводчик для последовательного перевода русский-фарси на следующие даты…"
type textarea "x"
click at [55, 292] on span "Сохранить" at bounding box center [63, 291] width 24 height 6
type textarea "x"
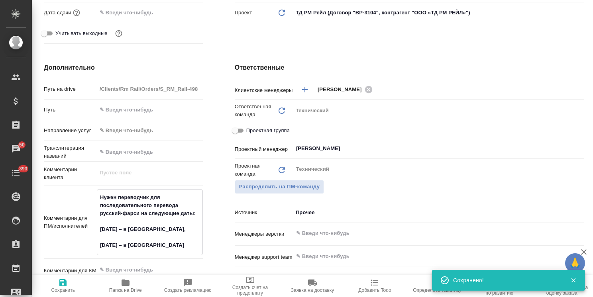
type textarea "x"
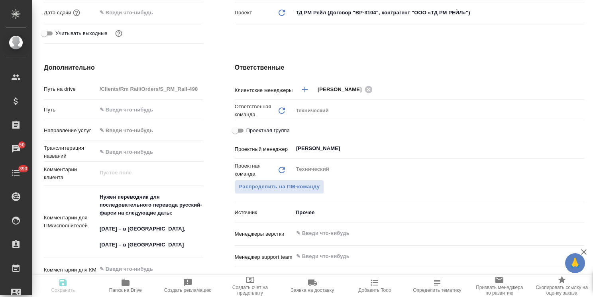
type textarea "x"
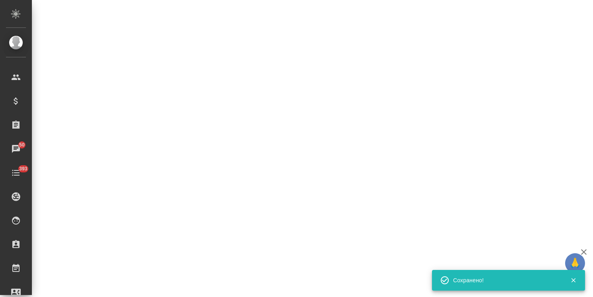
select select "RU"
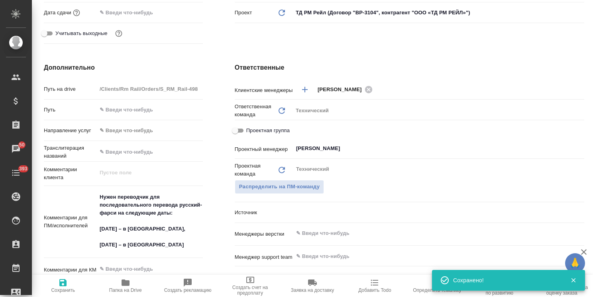
type textarea "x"
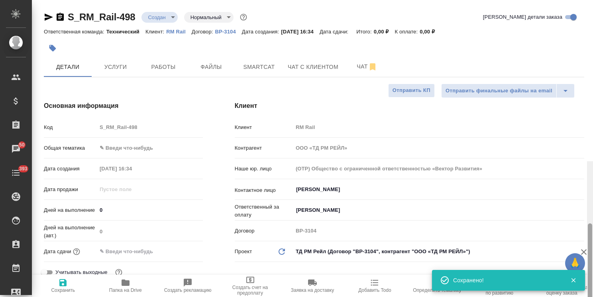
drag, startPoint x: 589, startPoint y: 165, endPoint x: 440, endPoint y: 0, distance: 222.7
click at [574, 11] on div "S_RM_Rail-498 Создан new Нормальный normal Кратко детали заказа Ответственная к…" at bounding box center [312, 148] width 561 height 297
drag, startPoint x: 131, startPoint y: 10, endPoint x: 43, endPoint y: 6, distance: 88.1
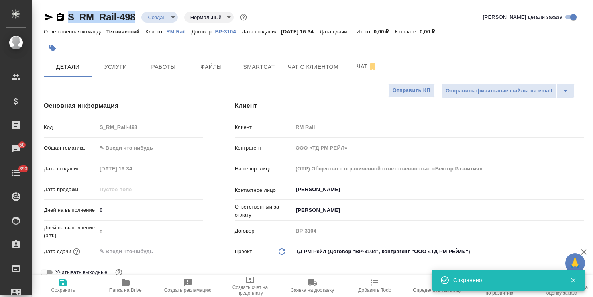
drag, startPoint x: 139, startPoint y: 5, endPoint x: 48, endPoint y: -1, distance: 91.8
click at [48, 0] on html "🙏 .cls-1 fill:#fff; AWATERA [PERSON_NAME] Спецификации Заказы 50 Чаты 393 Todo …" at bounding box center [296, 148] width 593 height 297
copy link "S_RM_Rail-498"
type textarea "x"
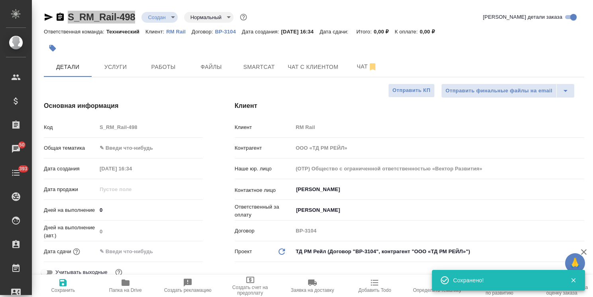
type textarea "x"
